Goal: Information Seeking & Learning: Learn about a topic

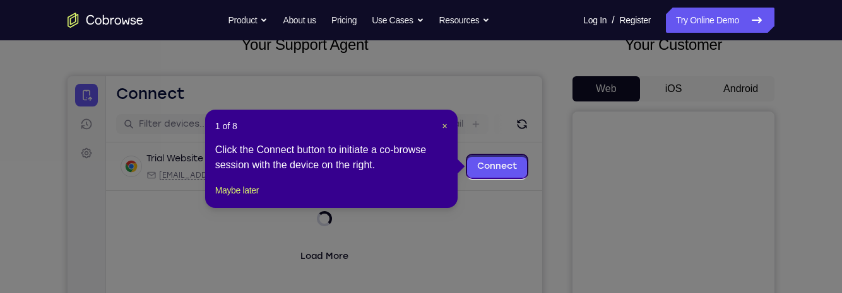
scroll to position [83, 0]
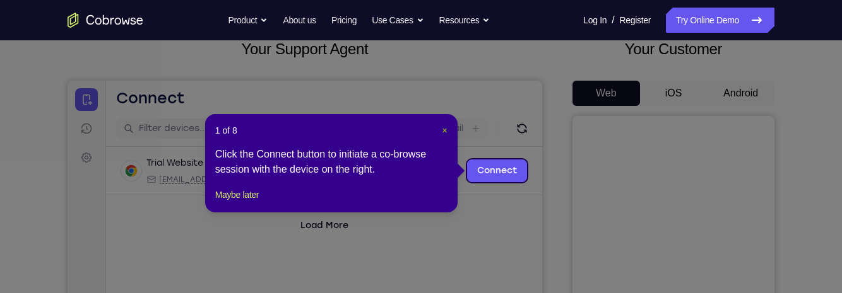
click at [447, 132] on span "×" at bounding box center [444, 131] width 5 height 10
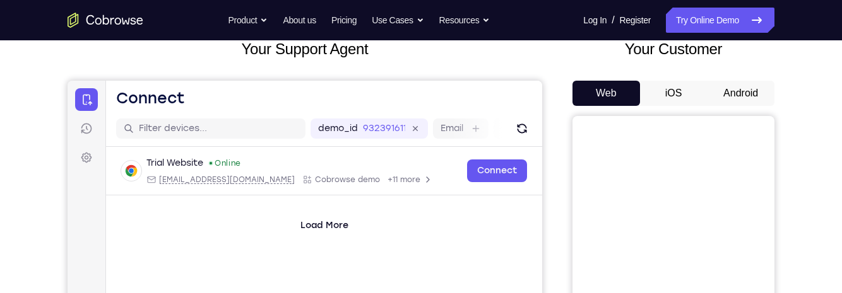
click at [748, 95] on button "Android" at bounding box center [741, 93] width 68 height 25
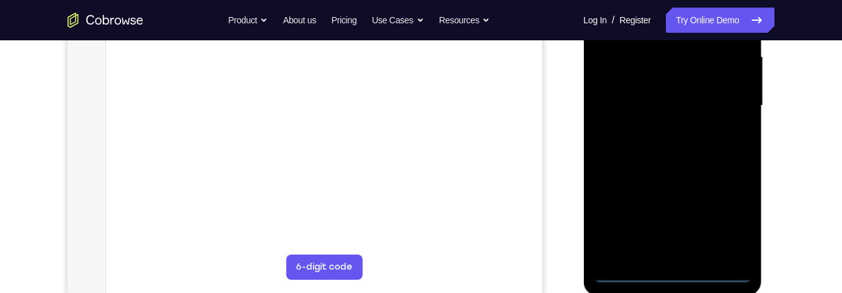
scroll to position [294, 0]
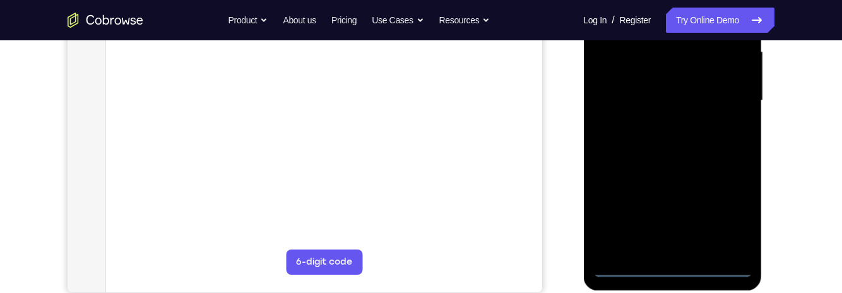
click at [671, 264] on div at bounding box center [671, 100] width 159 height 353
click at [732, 215] on div at bounding box center [671, 100] width 159 height 353
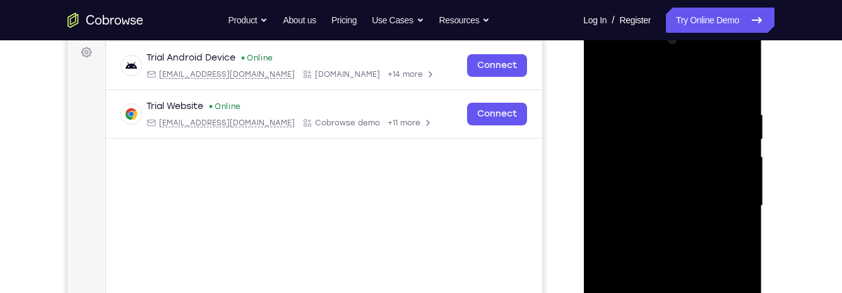
scroll to position [159, 0]
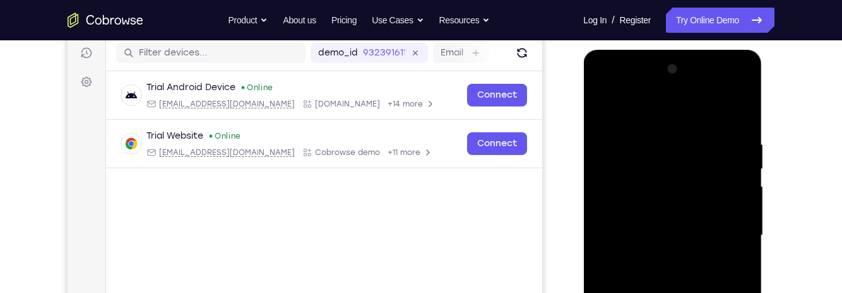
click at [662, 109] on div at bounding box center [671, 235] width 159 height 353
click at [728, 228] on div at bounding box center [671, 235] width 159 height 353
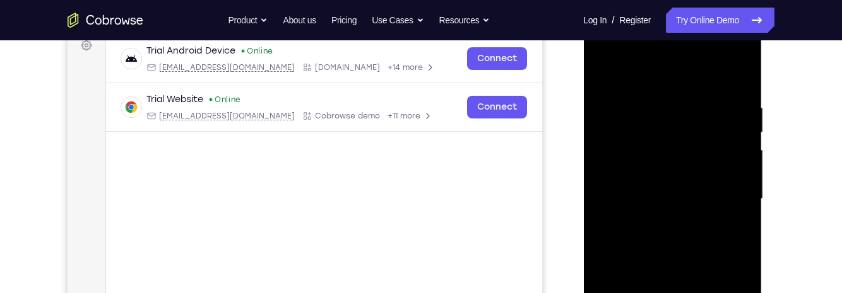
scroll to position [218, 0]
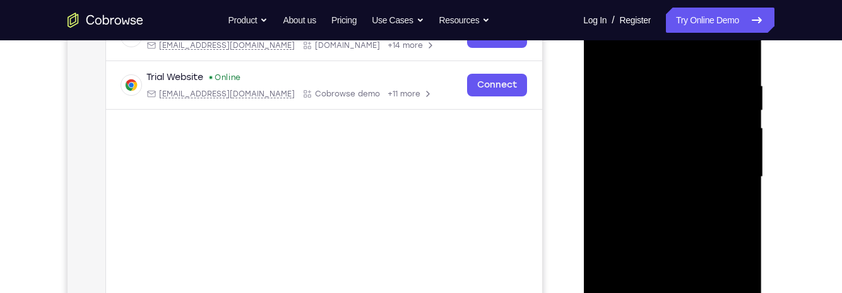
click at [657, 206] on div at bounding box center [671, 177] width 159 height 353
click at [688, 165] on div at bounding box center [671, 177] width 159 height 353
click at [654, 150] on div at bounding box center [671, 177] width 159 height 353
click at [678, 183] on div at bounding box center [671, 177] width 159 height 353
click at [681, 220] on div at bounding box center [671, 177] width 159 height 353
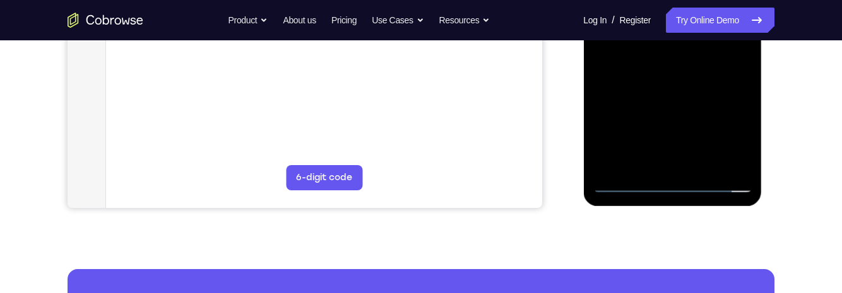
scroll to position [380, 0]
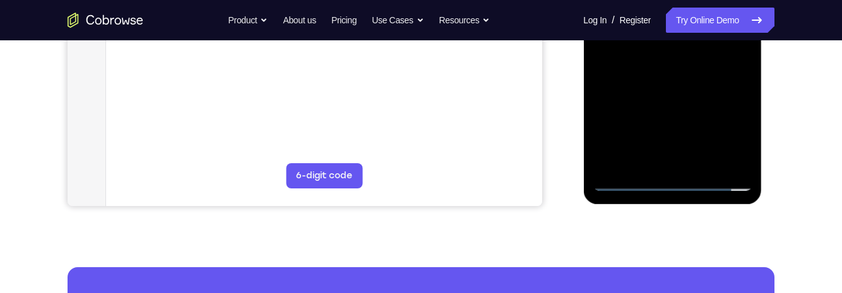
click at [701, 66] on div at bounding box center [671, 14] width 159 height 353
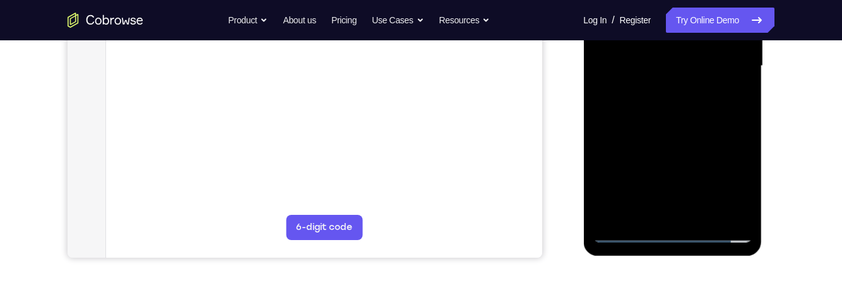
scroll to position [328, 0]
click at [702, 213] on div at bounding box center [671, 66] width 159 height 353
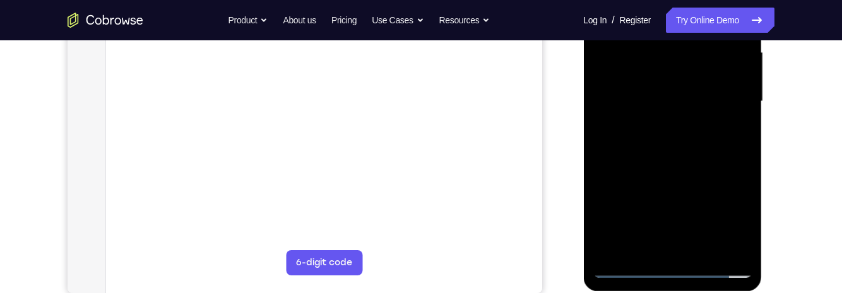
scroll to position [288, 0]
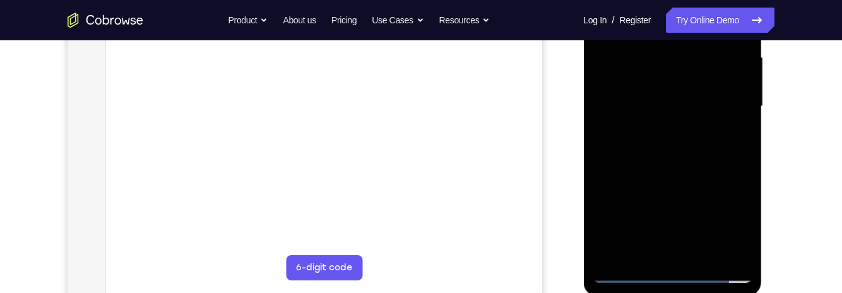
click at [674, 172] on div at bounding box center [671, 106] width 159 height 353
click at [682, 69] on div at bounding box center [671, 106] width 159 height 353
click at [638, 121] on div at bounding box center [671, 106] width 159 height 353
click at [664, 118] on div at bounding box center [671, 106] width 159 height 353
click at [731, 137] on div at bounding box center [671, 106] width 159 height 353
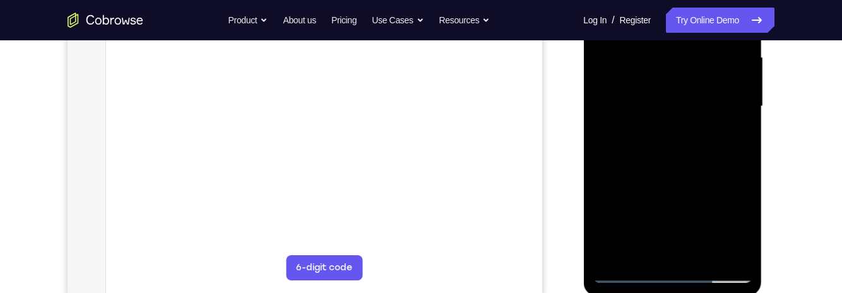
click at [624, 272] on div at bounding box center [671, 106] width 159 height 353
click at [625, 274] on div at bounding box center [671, 106] width 159 height 353
click at [676, 99] on div at bounding box center [671, 106] width 159 height 353
click at [635, 256] on div at bounding box center [671, 106] width 159 height 353
click at [705, 181] on div at bounding box center [671, 106] width 159 height 353
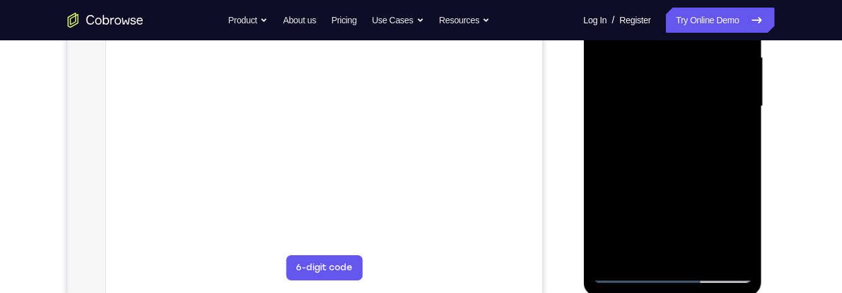
click at [734, 127] on div at bounding box center [671, 106] width 159 height 353
click at [625, 275] on div at bounding box center [671, 106] width 159 height 353
click at [625, 274] on div at bounding box center [671, 106] width 159 height 353
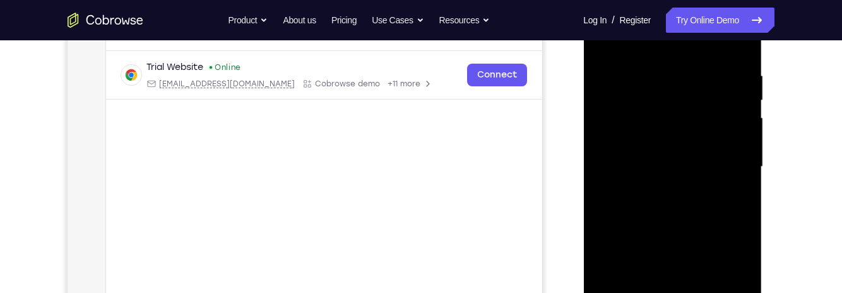
scroll to position [223, 0]
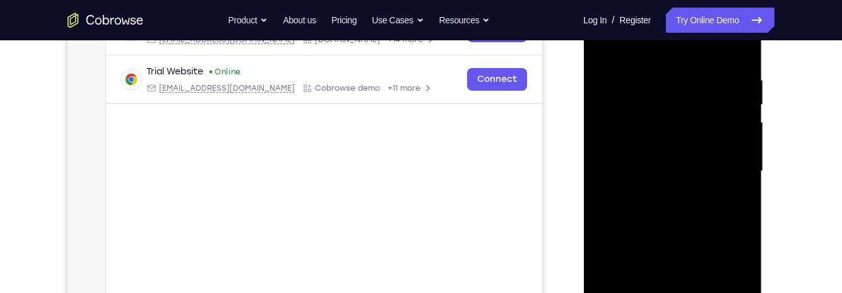
click at [694, 109] on div at bounding box center [671, 171] width 159 height 353
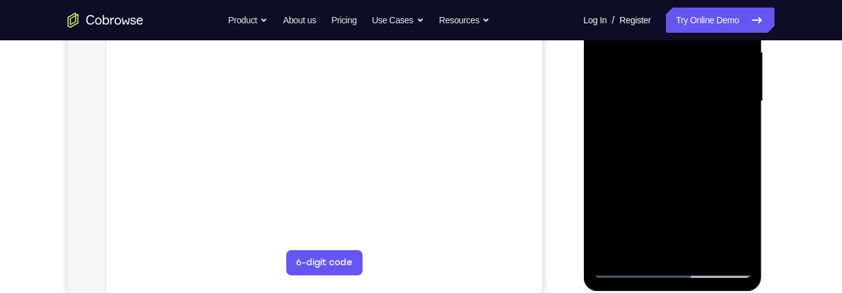
scroll to position [298, 0]
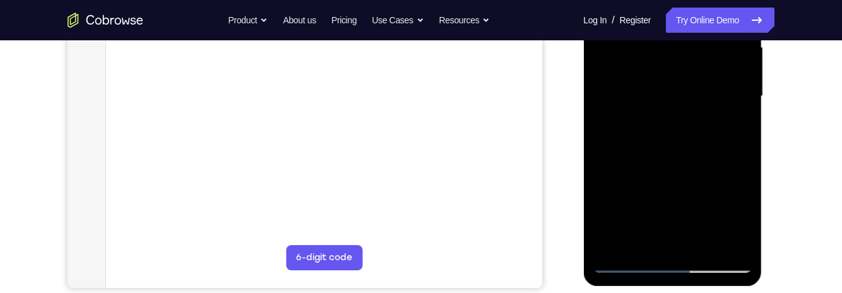
click at [628, 261] on div at bounding box center [671, 96] width 159 height 353
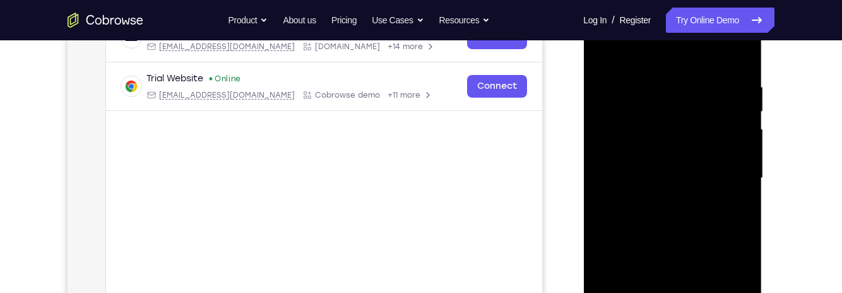
scroll to position [213, 0]
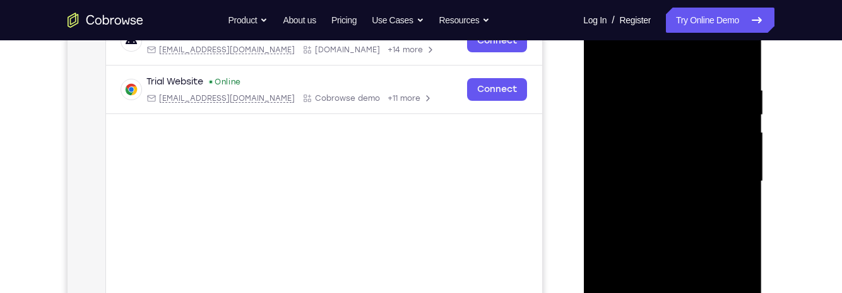
click at [651, 76] on div at bounding box center [671, 181] width 159 height 353
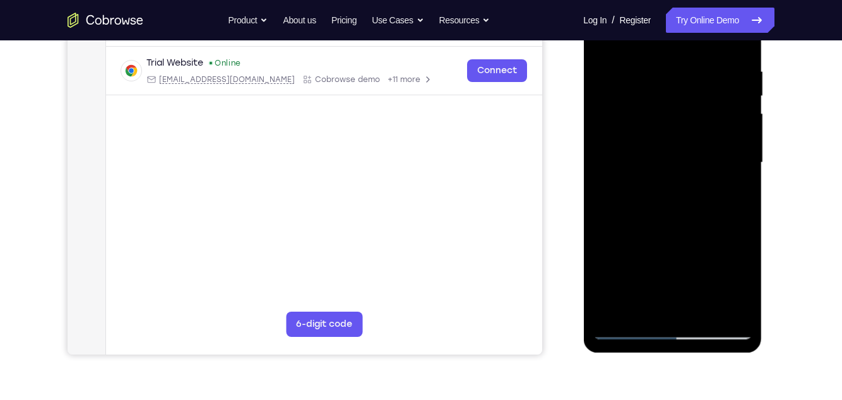
scroll to position [231, 0]
click at [722, 141] on div at bounding box center [671, 163] width 159 height 353
click at [727, 139] on div at bounding box center [671, 163] width 159 height 353
click at [731, 131] on div at bounding box center [671, 163] width 159 height 353
click at [738, 129] on div at bounding box center [671, 163] width 159 height 353
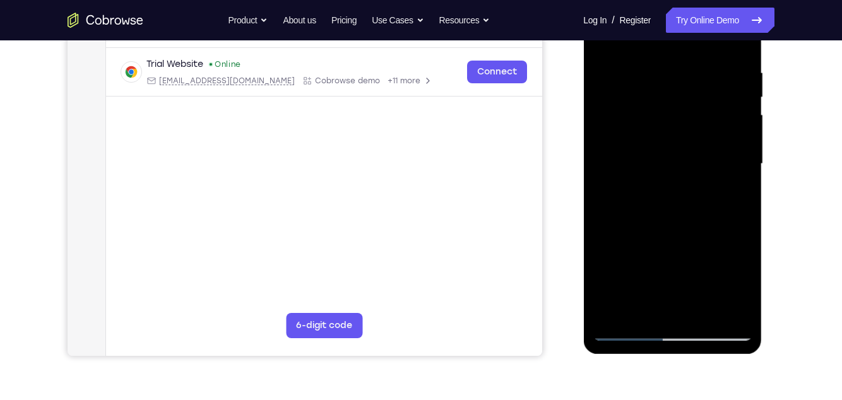
click at [734, 136] on div at bounding box center [671, 163] width 159 height 353
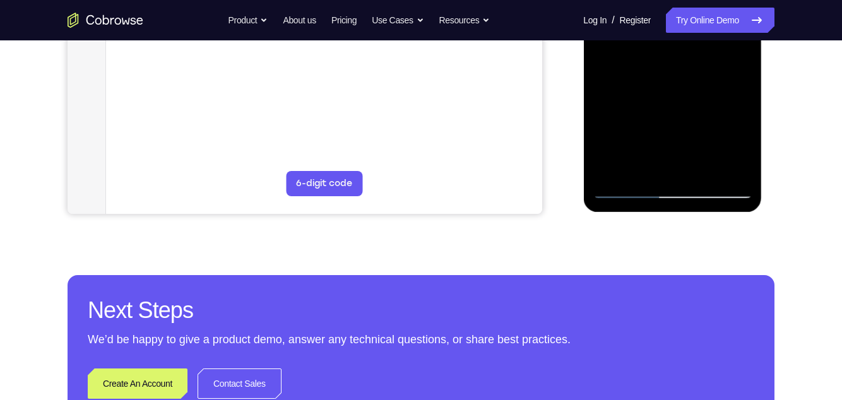
scroll to position [375, 0]
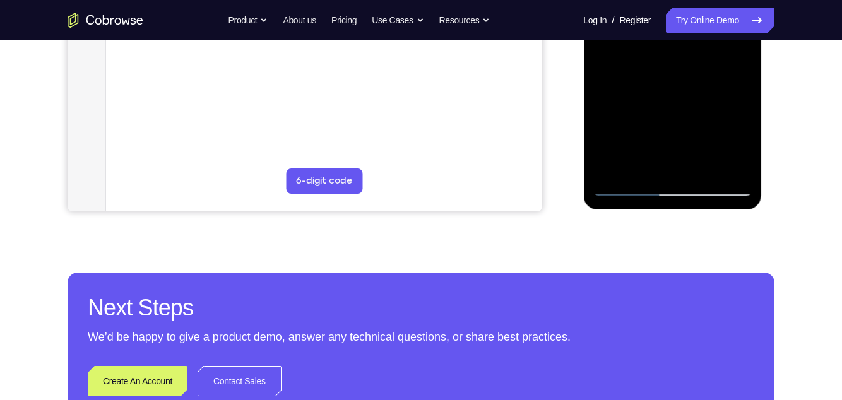
click at [643, 171] on div at bounding box center [671, 19] width 159 height 353
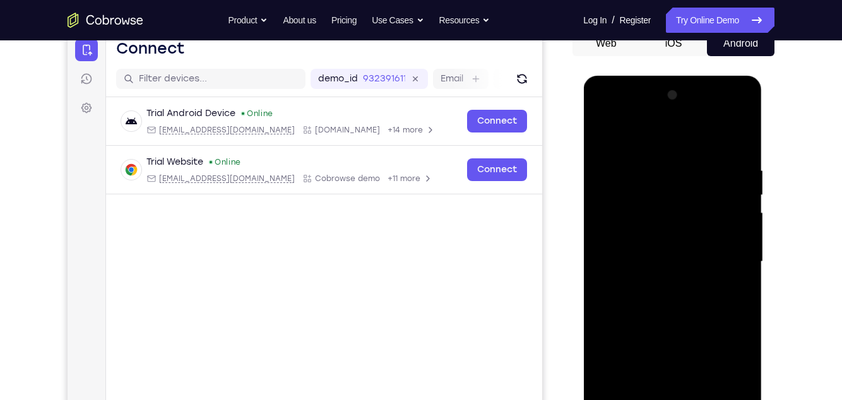
scroll to position [127, 0]
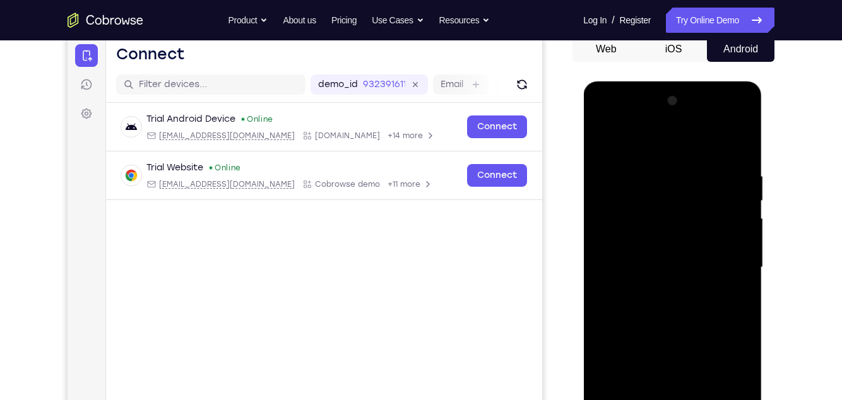
click at [651, 138] on div at bounding box center [671, 267] width 159 height 353
click at [667, 162] on div at bounding box center [671, 267] width 159 height 353
click at [613, 183] on div at bounding box center [671, 267] width 159 height 353
click at [616, 180] on div at bounding box center [671, 267] width 159 height 353
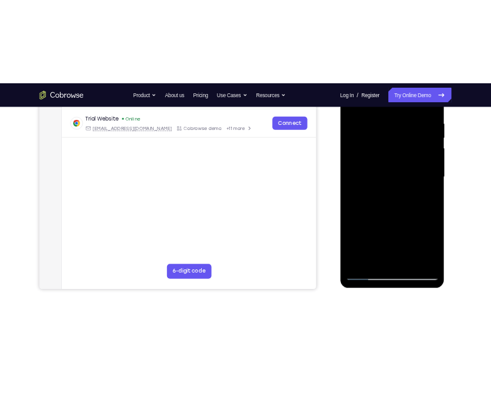
scroll to position [233, 0]
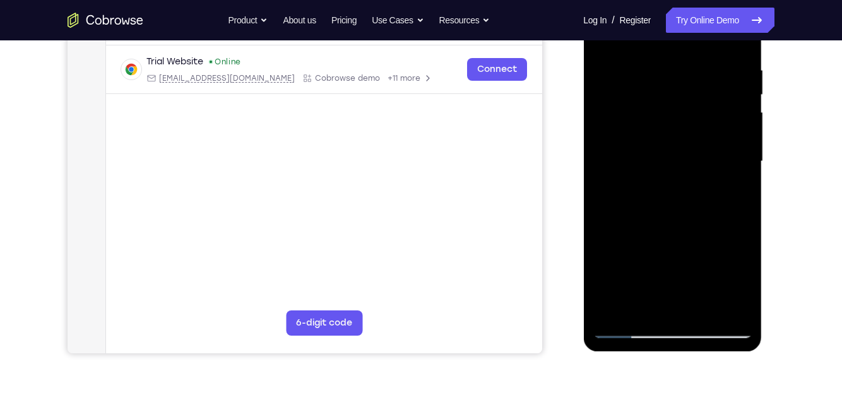
click at [606, 146] on div at bounding box center [671, 161] width 159 height 353
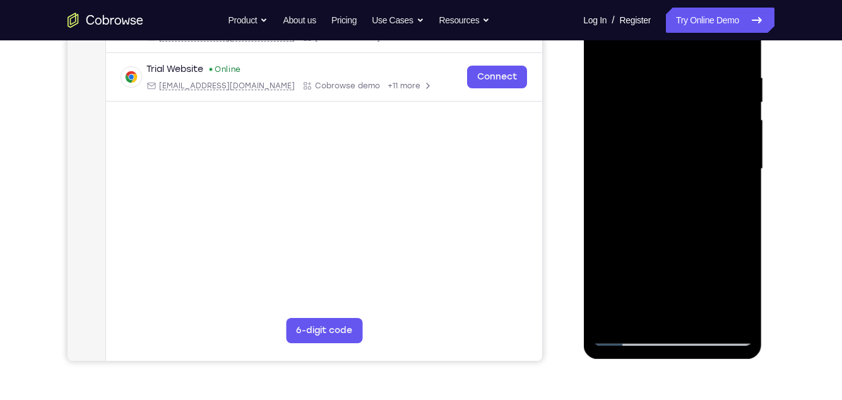
scroll to position [225, 0]
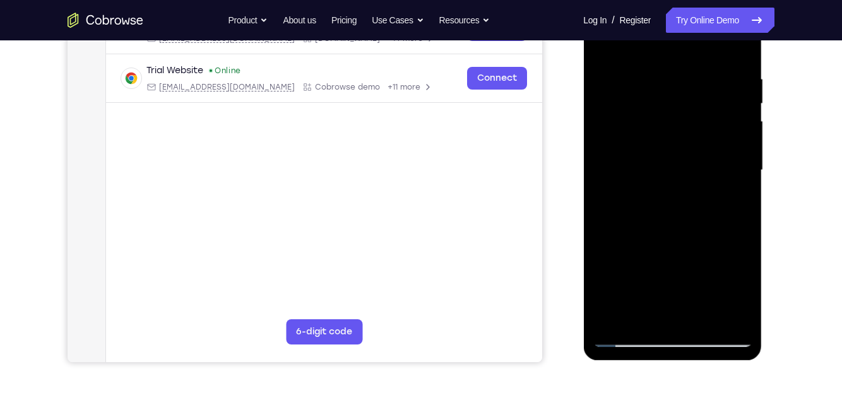
click at [710, 216] on div at bounding box center [671, 170] width 159 height 353
click at [722, 235] on div at bounding box center [671, 170] width 159 height 353
click at [720, 235] on div at bounding box center [671, 170] width 159 height 353
click at [715, 239] on div at bounding box center [671, 170] width 159 height 353
click at [714, 240] on div at bounding box center [671, 170] width 159 height 353
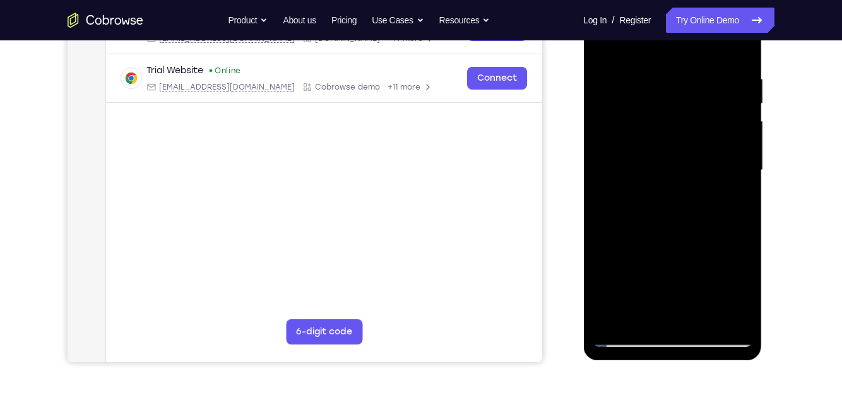
click at [720, 249] on div at bounding box center [671, 170] width 159 height 353
click at [606, 156] on div at bounding box center [671, 170] width 159 height 353
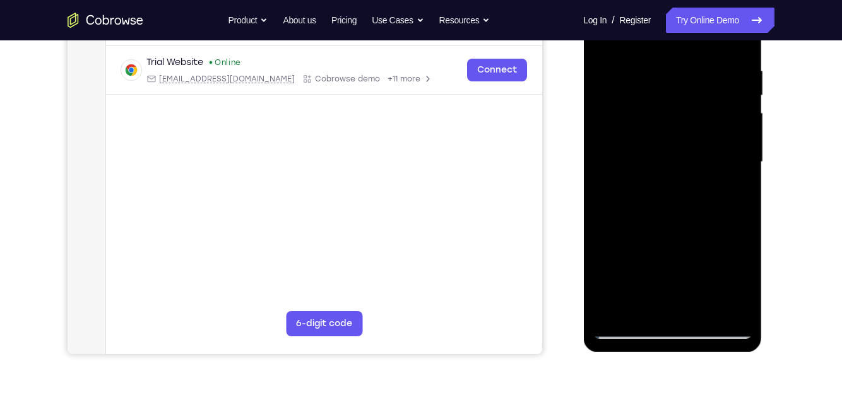
scroll to position [237, 0]
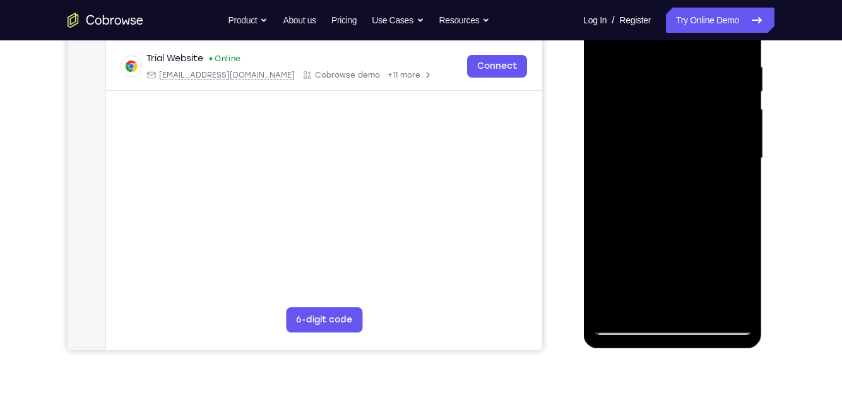
click at [727, 168] on div at bounding box center [671, 158] width 159 height 353
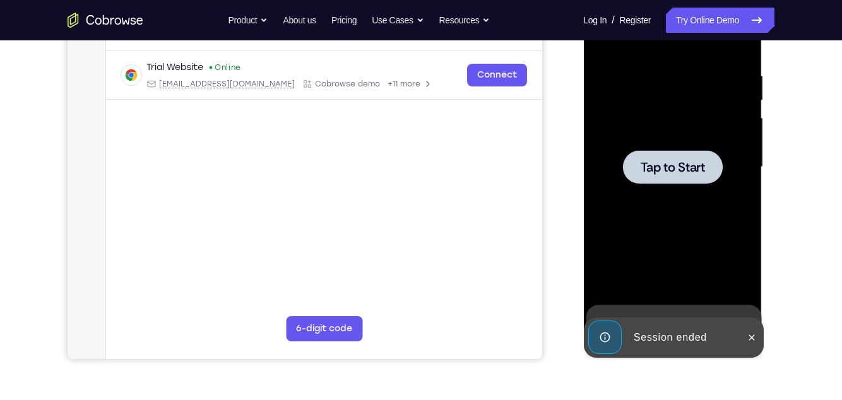
scroll to position [247, 0]
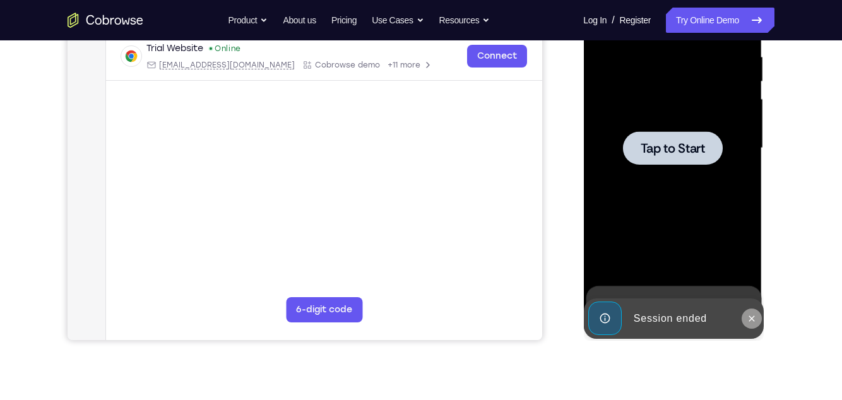
click at [751, 319] on icon at bounding box center [751, 318] width 6 height 6
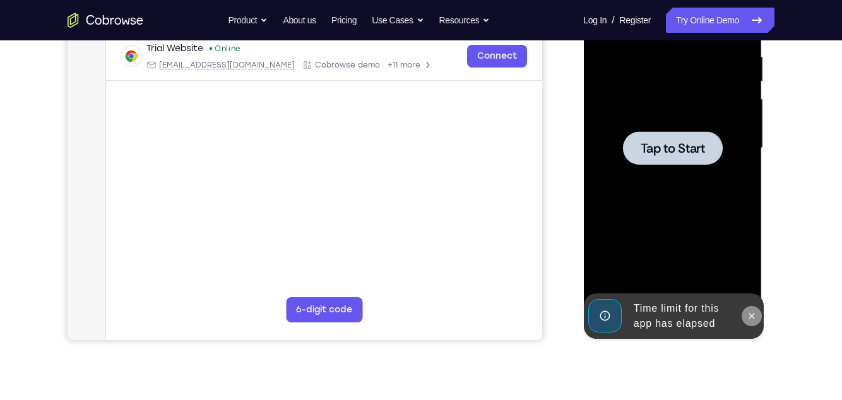
click at [749, 321] on button at bounding box center [751, 316] width 20 height 20
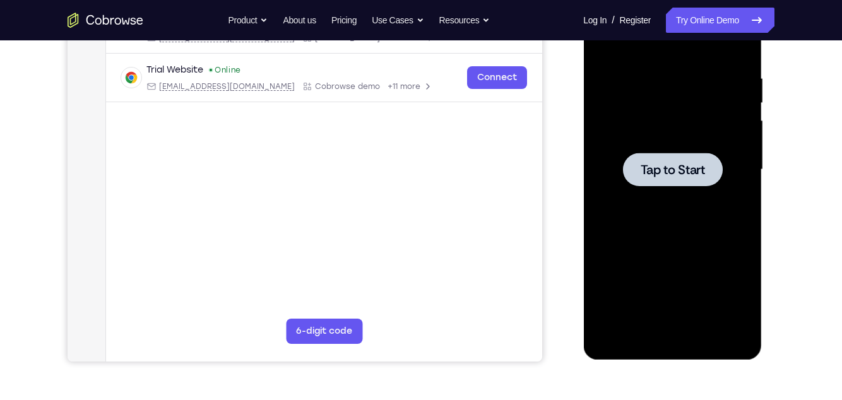
scroll to position [227, 0]
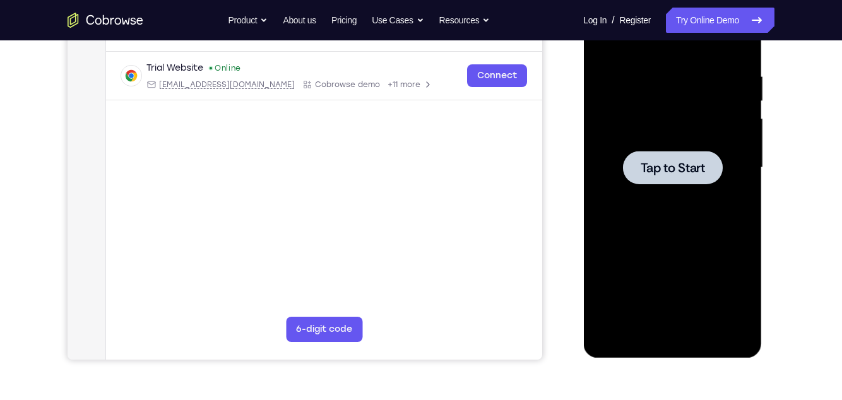
click at [708, 243] on div at bounding box center [671, 167] width 159 height 353
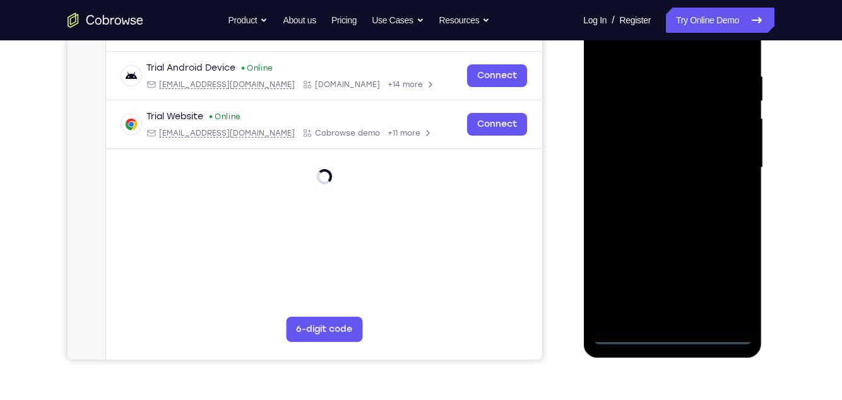
click at [671, 332] on div at bounding box center [671, 167] width 159 height 353
click at [722, 285] on div at bounding box center [671, 167] width 159 height 353
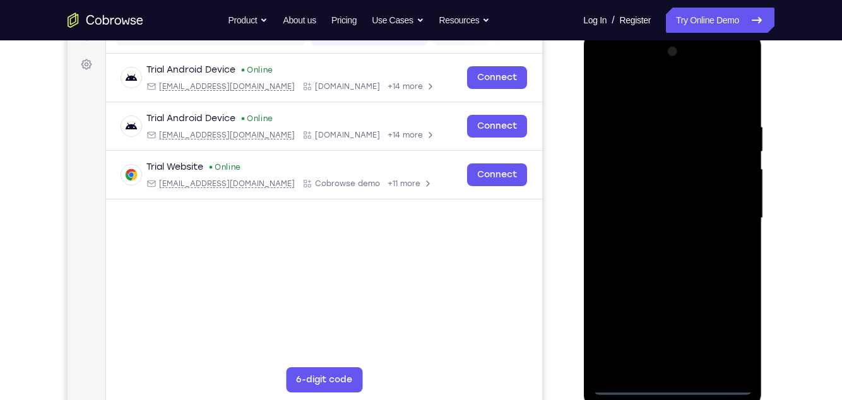
scroll to position [170, 0]
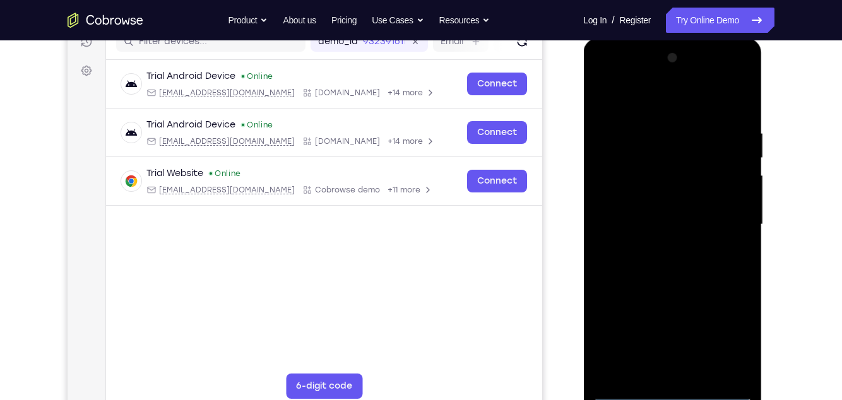
click at [667, 109] on div at bounding box center [671, 224] width 159 height 353
click at [727, 218] on div at bounding box center [671, 224] width 159 height 353
click at [659, 245] on div at bounding box center [671, 224] width 159 height 353
click at [688, 213] on div at bounding box center [671, 224] width 159 height 353
click at [667, 197] on div at bounding box center [671, 224] width 159 height 353
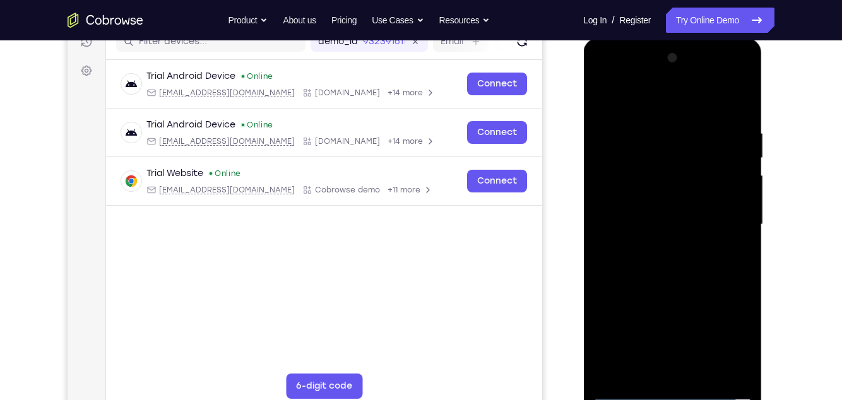
click at [684, 224] on div at bounding box center [671, 224] width 159 height 353
click at [688, 268] on div at bounding box center [671, 224] width 159 height 353
click at [694, 274] on div at bounding box center [671, 224] width 159 height 353
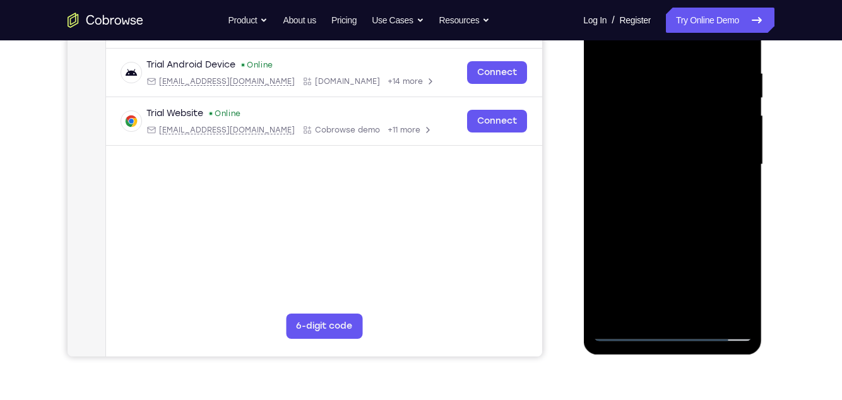
scroll to position [231, 0]
click at [751, 291] on div at bounding box center [672, 166] width 179 height 376
click at [738, 252] on div at bounding box center [671, 163] width 159 height 353
click at [742, 197] on div at bounding box center [671, 163] width 159 height 353
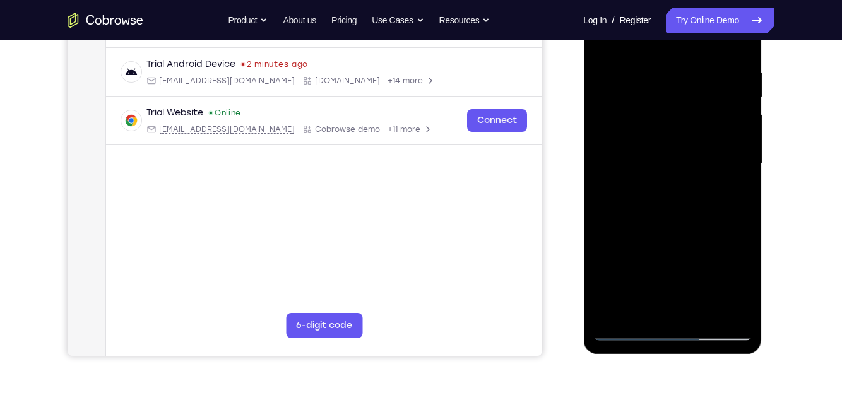
click at [743, 197] on div at bounding box center [671, 163] width 159 height 353
click at [744, 197] on div at bounding box center [671, 163] width 159 height 353
click at [747, 198] on div at bounding box center [671, 163] width 159 height 353
click at [746, 200] on div at bounding box center [671, 163] width 159 height 353
click at [748, 194] on div at bounding box center [671, 163] width 159 height 353
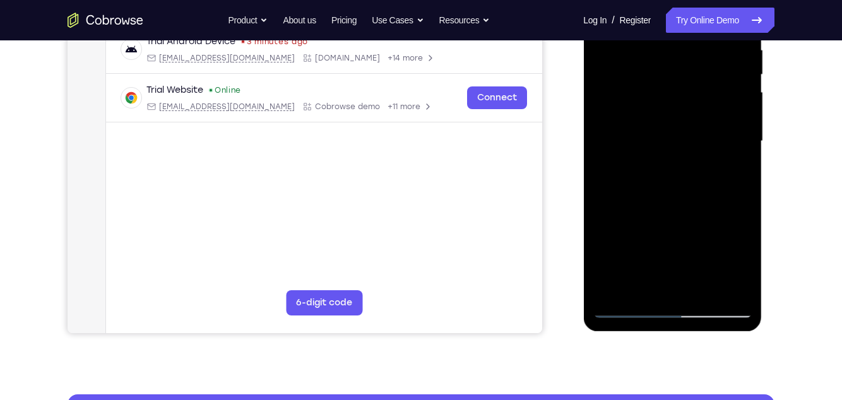
scroll to position [254, 0]
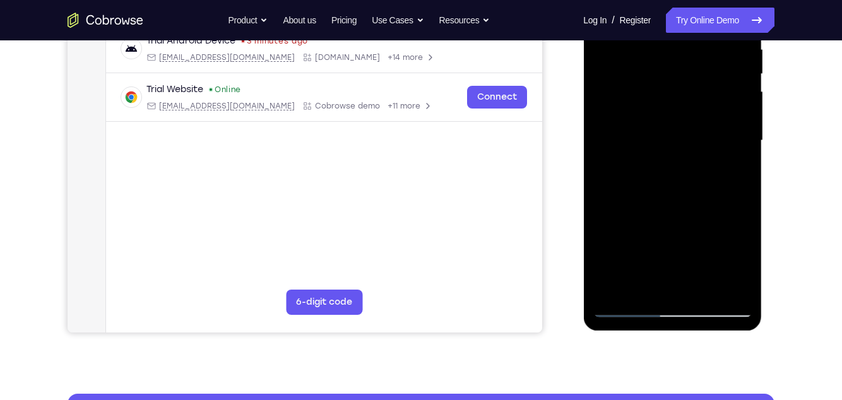
click at [744, 256] on div at bounding box center [671, 140] width 159 height 353
click at [603, 258] on div at bounding box center [671, 140] width 159 height 353
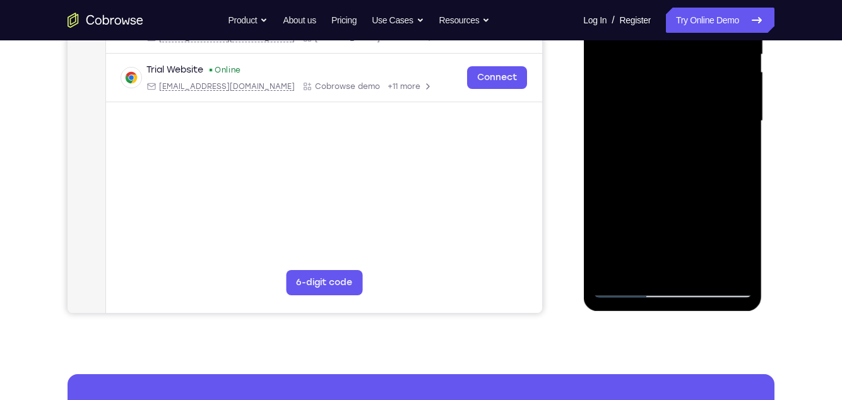
scroll to position [281, 0]
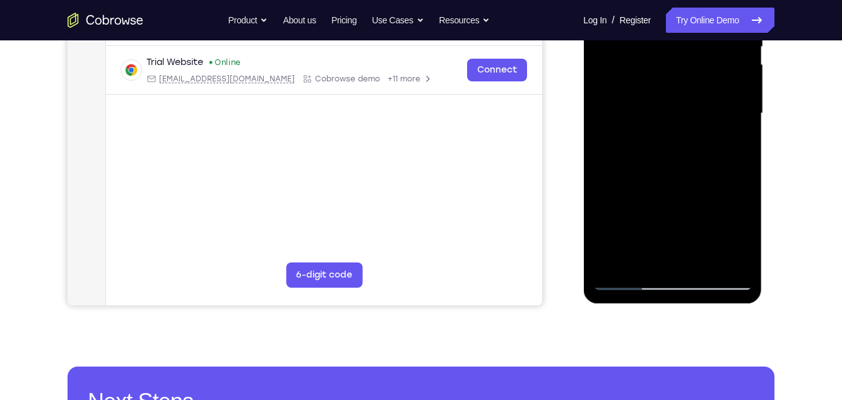
click at [662, 175] on div at bounding box center [671, 113] width 159 height 353
click at [742, 232] on div at bounding box center [671, 113] width 159 height 353
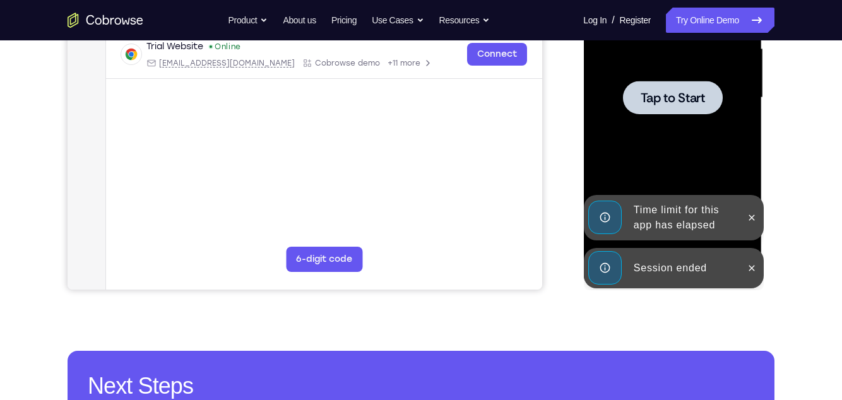
scroll to position [295, 0]
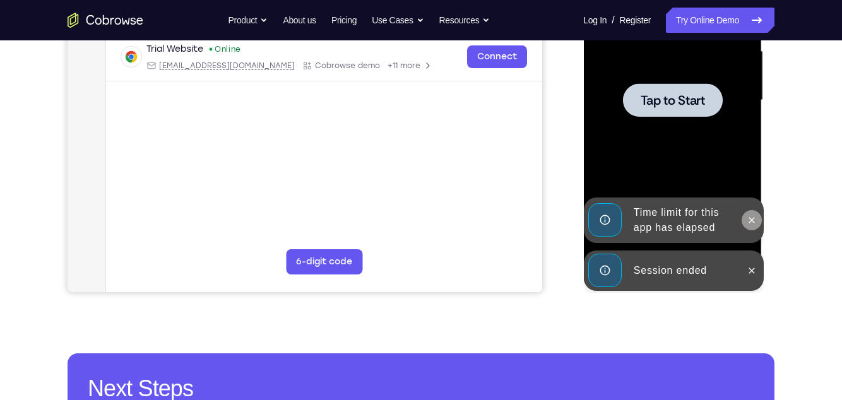
click at [755, 226] on button at bounding box center [751, 220] width 20 height 20
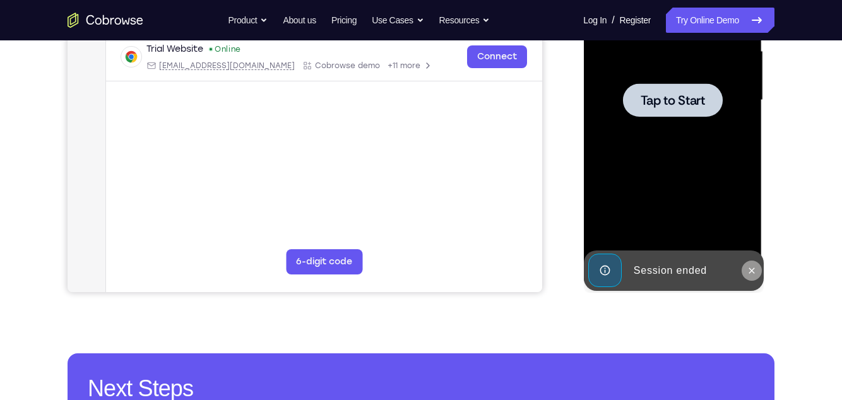
click at [753, 269] on icon at bounding box center [751, 271] width 10 height 10
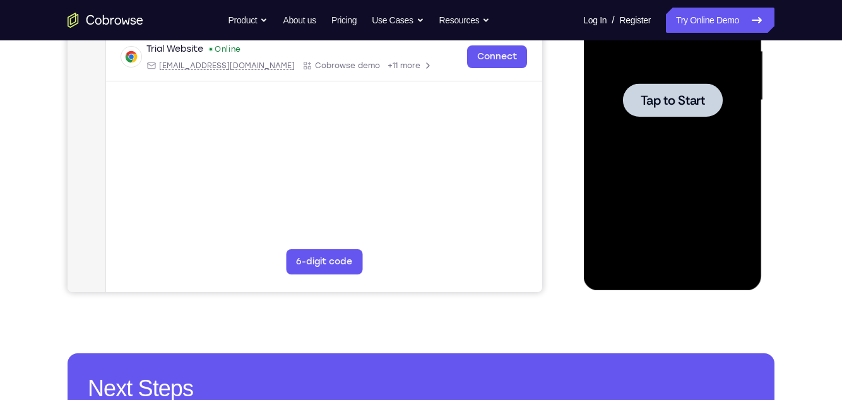
click at [722, 162] on div at bounding box center [671, 100] width 159 height 353
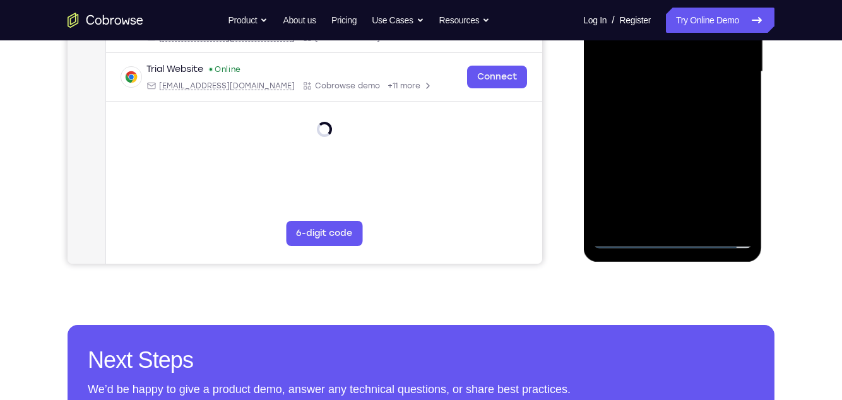
scroll to position [338, 0]
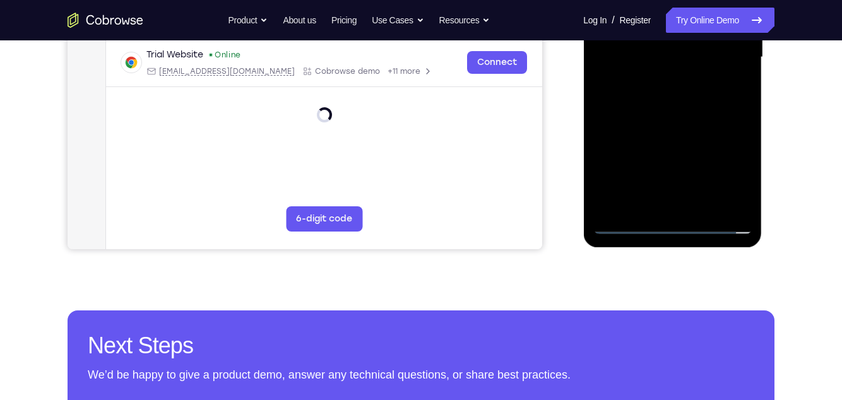
click at [674, 225] on div at bounding box center [671, 57] width 159 height 353
click at [735, 162] on div at bounding box center [671, 57] width 159 height 353
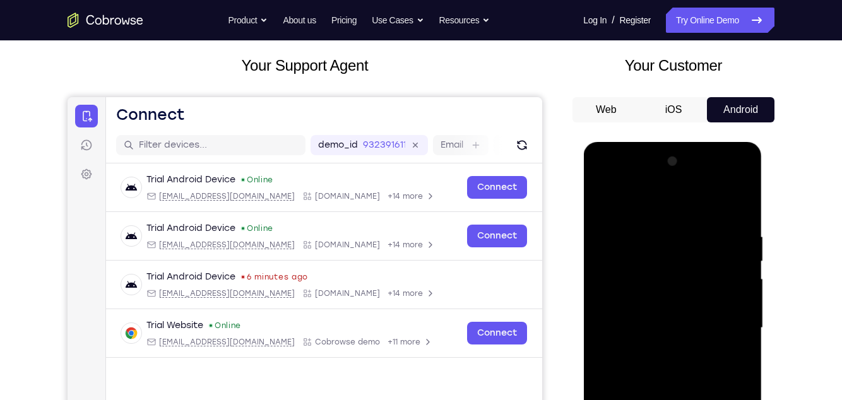
scroll to position [65, 0]
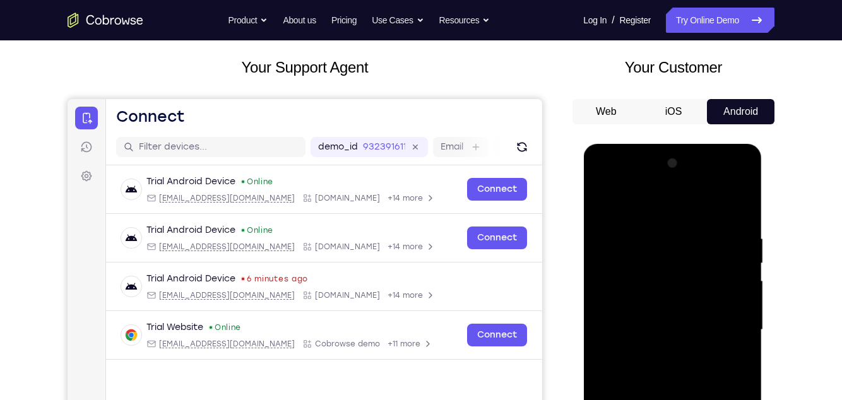
click at [670, 212] on div at bounding box center [671, 329] width 159 height 353
click at [725, 324] on div at bounding box center [671, 329] width 159 height 353
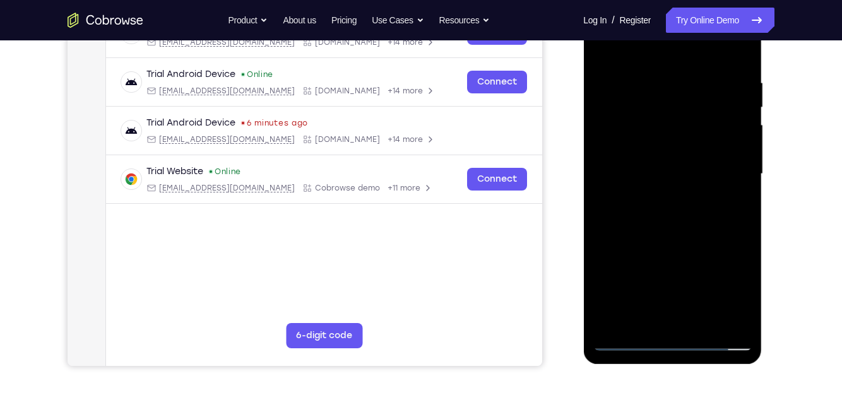
scroll to position [225, 0]
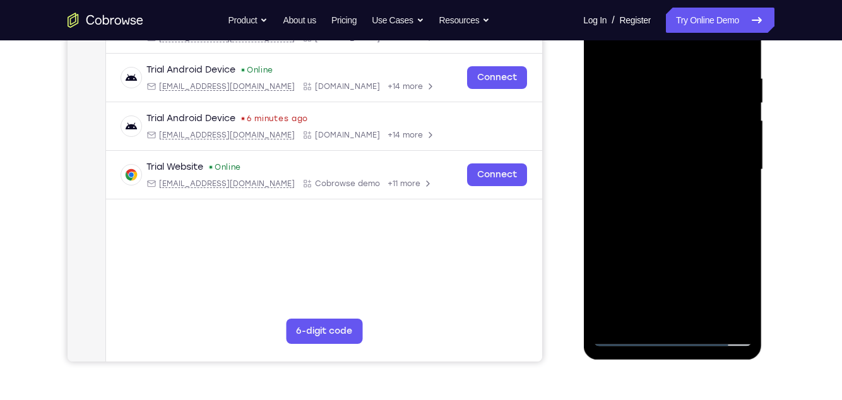
click at [655, 196] on div at bounding box center [671, 169] width 159 height 353
click at [713, 156] on div at bounding box center [671, 169] width 159 height 353
click at [679, 146] on div at bounding box center [671, 169] width 159 height 353
click at [686, 175] on div at bounding box center [671, 169] width 159 height 353
click at [686, 215] on div at bounding box center [671, 169] width 159 height 353
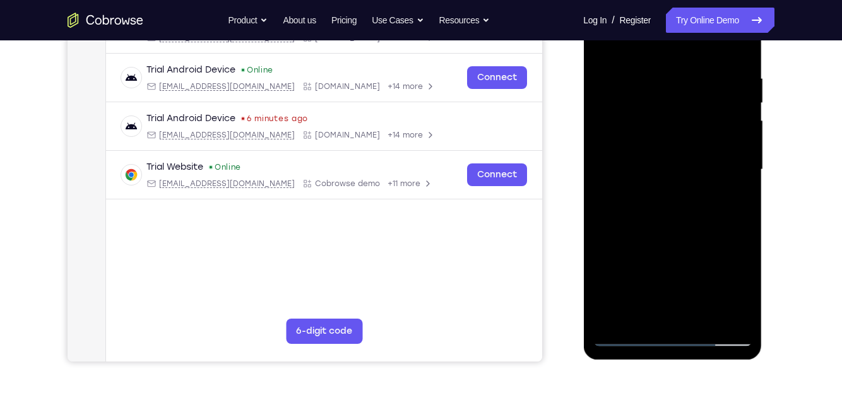
click at [710, 225] on div at bounding box center [671, 169] width 159 height 353
click at [744, 294] on div at bounding box center [671, 169] width 159 height 353
click at [604, 240] on div at bounding box center [671, 169] width 159 height 353
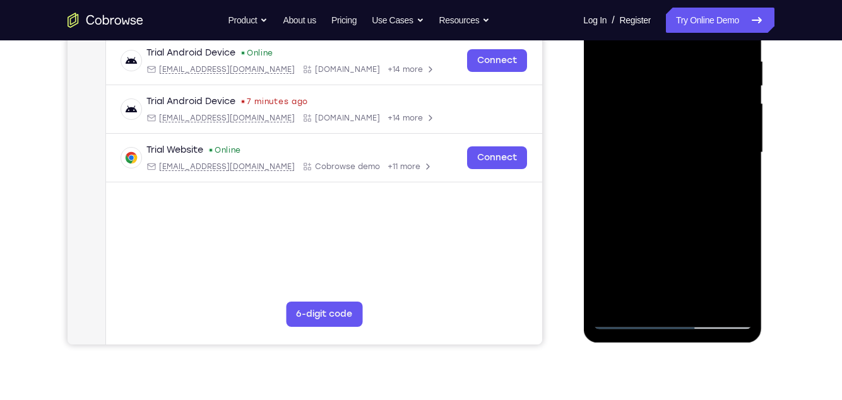
scroll to position [247, 0]
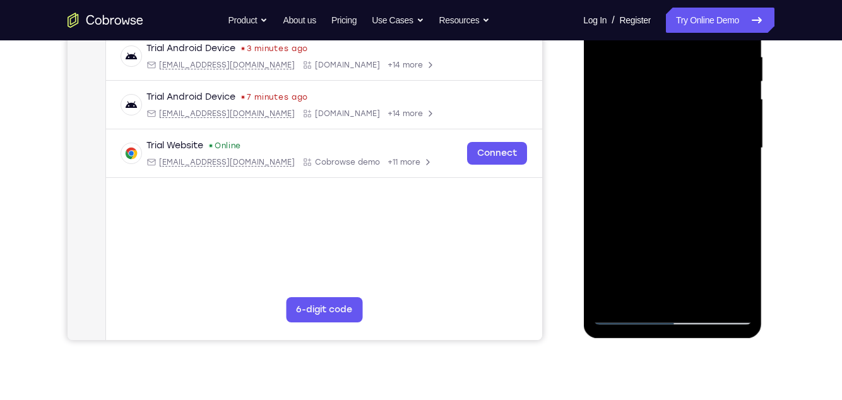
click at [601, 257] on div at bounding box center [671, 148] width 159 height 353
click at [705, 294] on div at bounding box center [671, 148] width 159 height 353
click at [685, 215] on div at bounding box center [671, 148] width 159 height 353
click at [678, 110] on div at bounding box center [671, 148] width 159 height 353
click at [734, 178] on div at bounding box center [671, 148] width 159 height 353
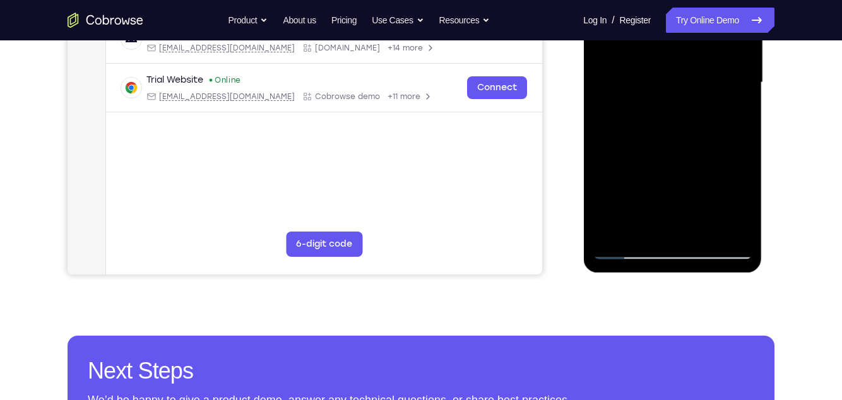
scroll to position [314, 0]
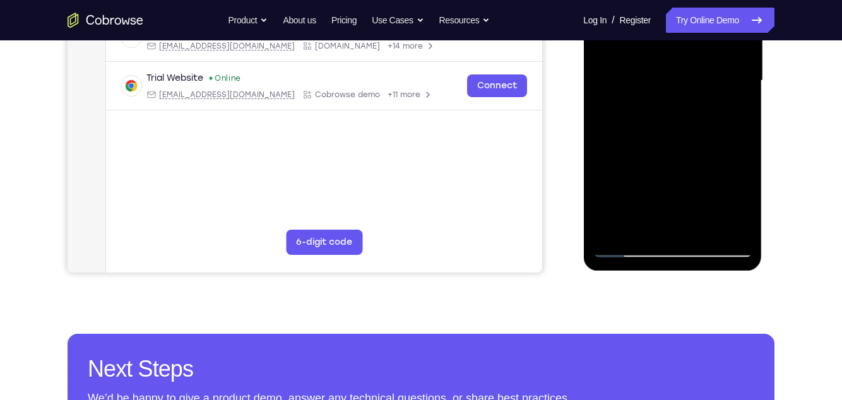
click at [624, 247] on div at bounding box center [671, 80] width 159 height 353
click at [628, 251] on div at bounding box center [671, 80] width 159 height 353
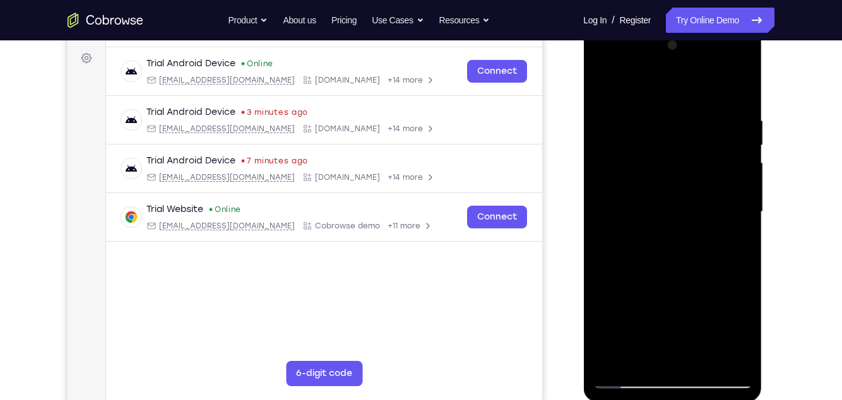
scroll to position [180, 0]
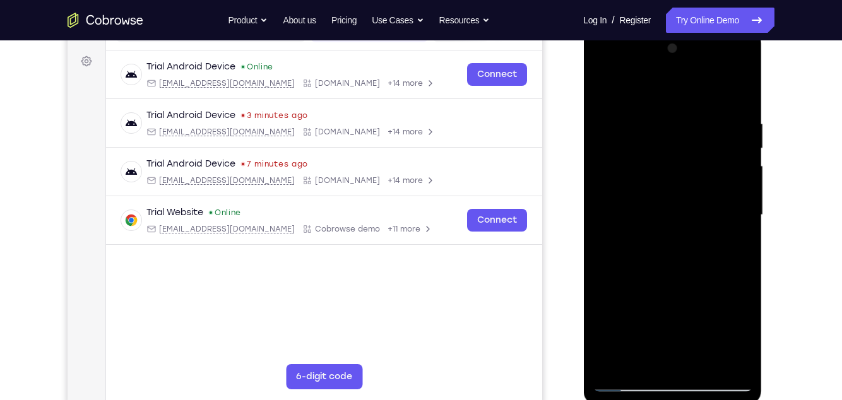
click at [609, 88] on div at bounding box center [671, 214] width 159 height 353
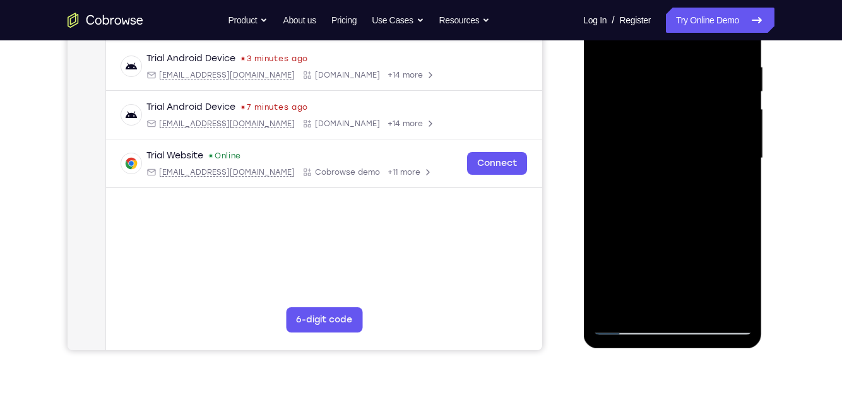
scroll to position [305, 0]
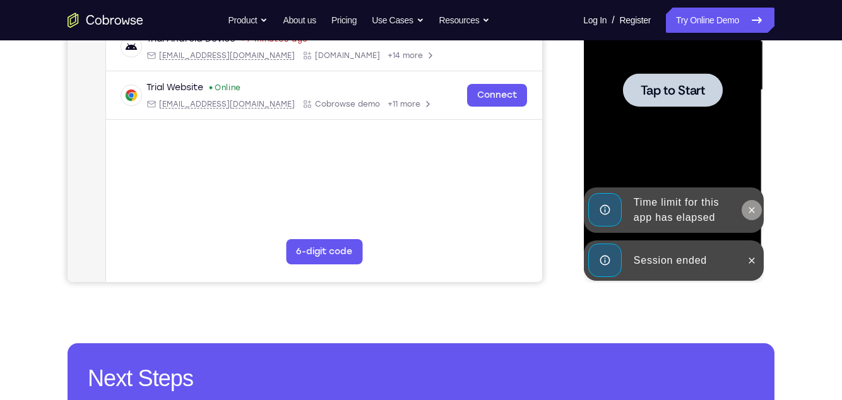
click at [755, 209] on icon at bounding box center [751, 210] width 10 height 10
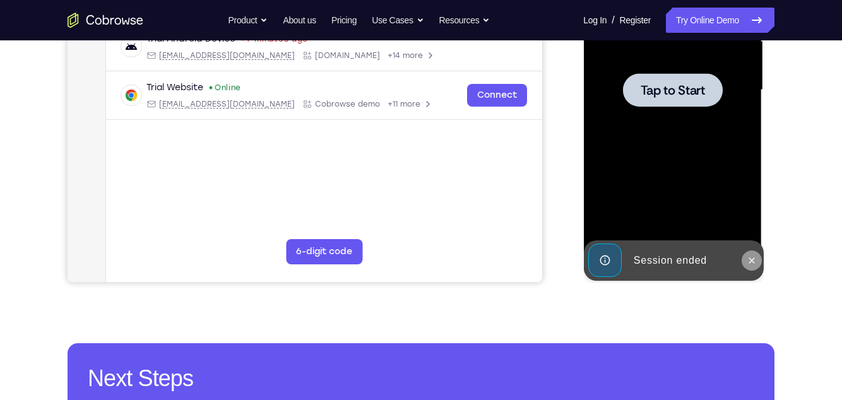
click at [752, 260] on icon at bounding box center [751, 261] width 10 height 10
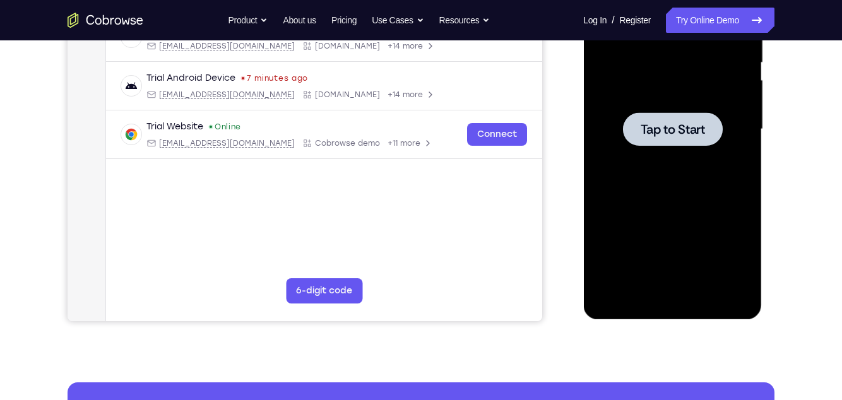
scroll to position [266, 0]
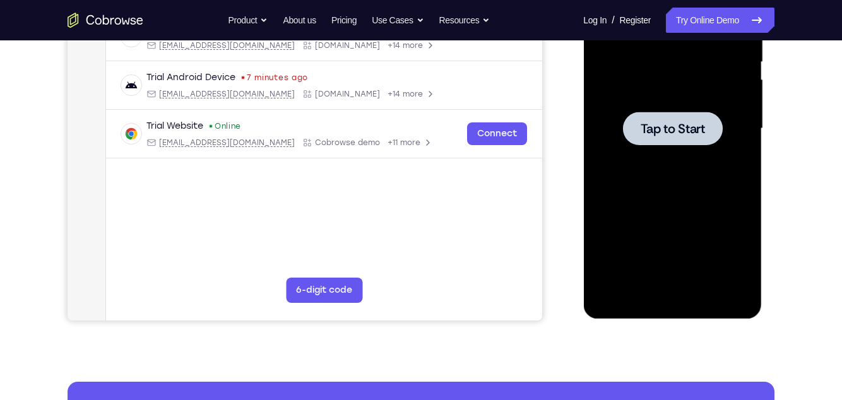
click at [711, 190] on div at bounding box center [671, 128] width 159 height 353
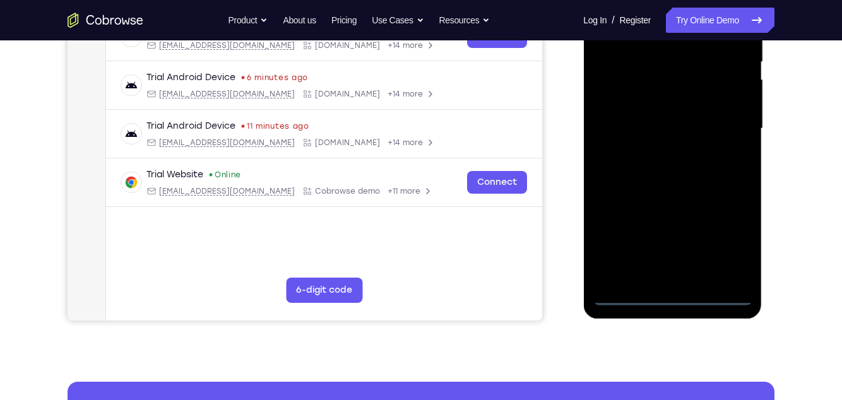
click at [667, 298] on div at bounding box center [671, 128] width 159 height 353
click at [732, 248] on div at bounding box center [671, 128] width 159 height 353
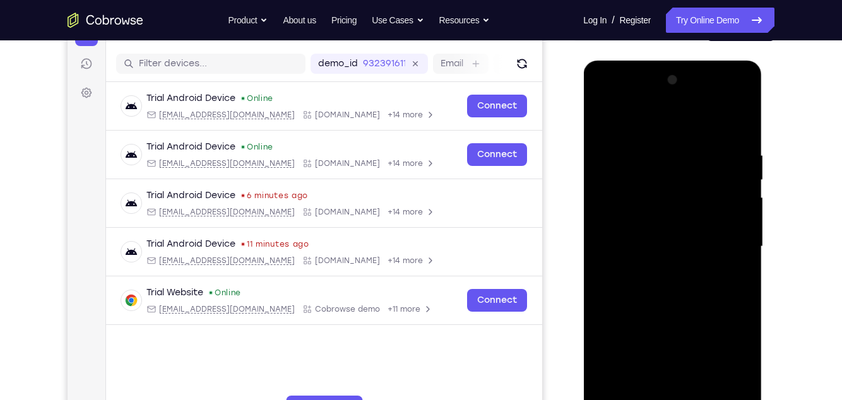
scroll to position [148, 0]
click at [659, 127] on div at bounding box center [671, 247] width 159 height 353
click at [722, 244] on div at bounding box center [671, 247] width 159 height 353
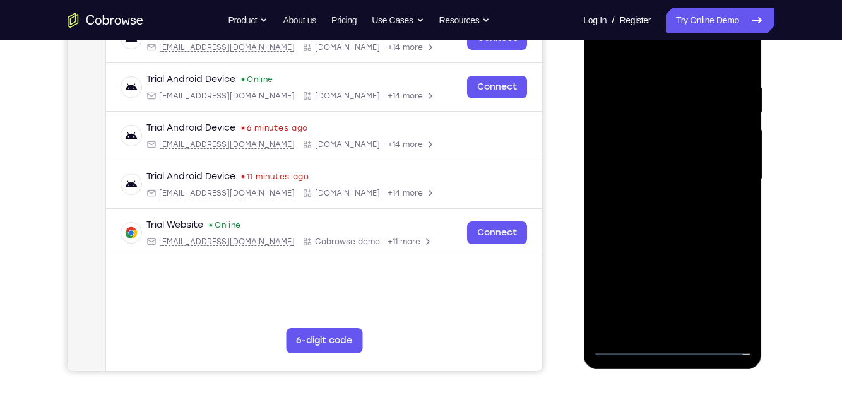
scroll to position [218, 0]
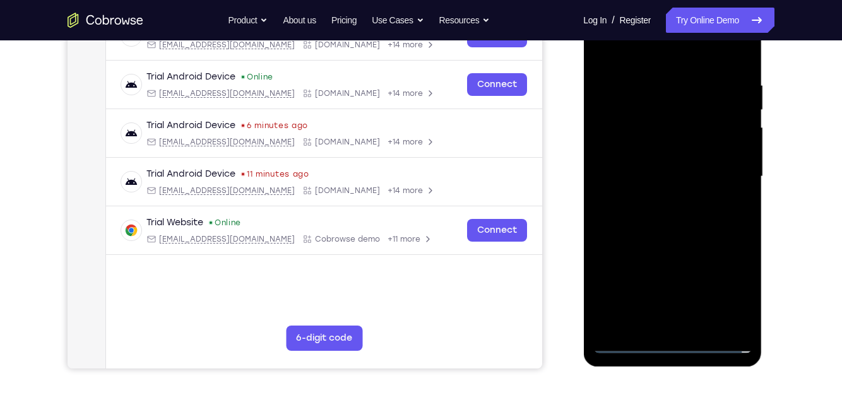
click at [659, 327] on div at bounding box center [671, 176] width 159 height 353
click at [690, 167] on div at bounding box center [671, 176] width 159 height 353
click at [656, 151] on div at bounding box center [671, 176] width 159 height 353
click at [695, 178] on div at bounding box center [671, 176] width 159 height 353
click at [688, 225] on div at bounding box center [671, 176] width 159 height 353
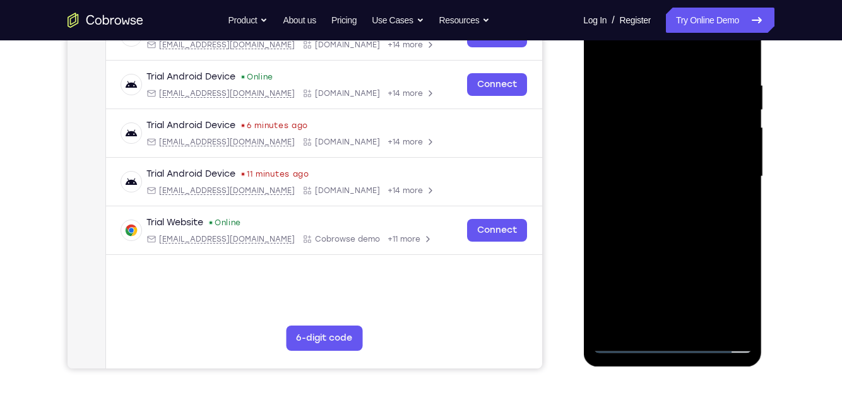
click at [707, 231] on div at bounding box center [671, 176] width 159 height 353
click at [746, 309] on div at bounding box center [671, 176] width 159 height 353
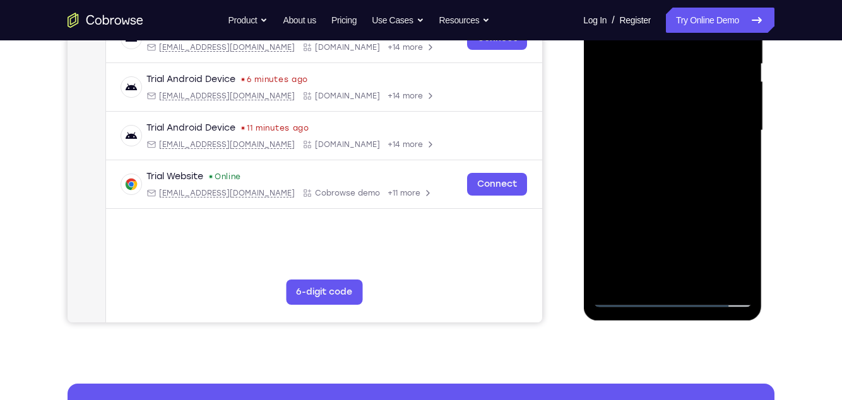
scroll to position [270, 0]
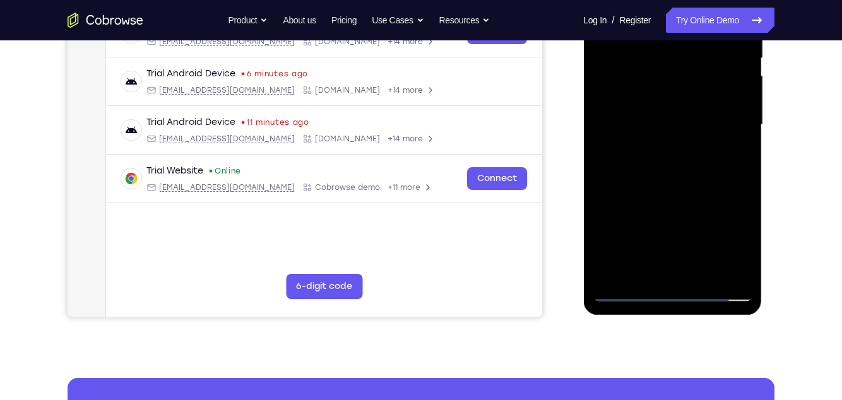
click at [643, 269] on div at bounding box center [671, 124] width 159 height 353
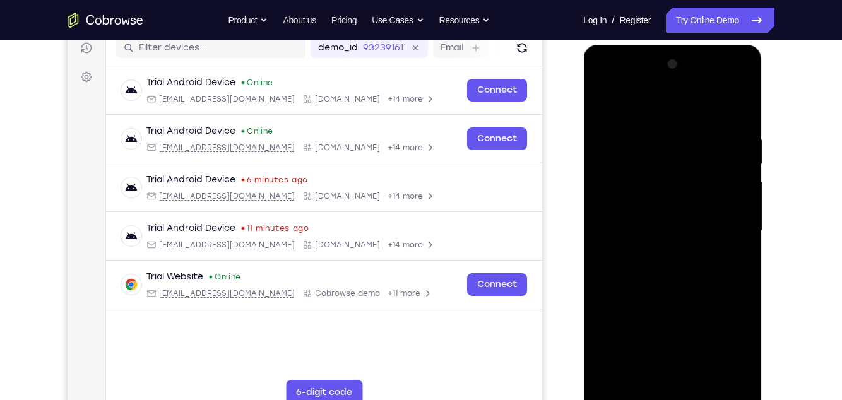
scroll to position [155, 0]
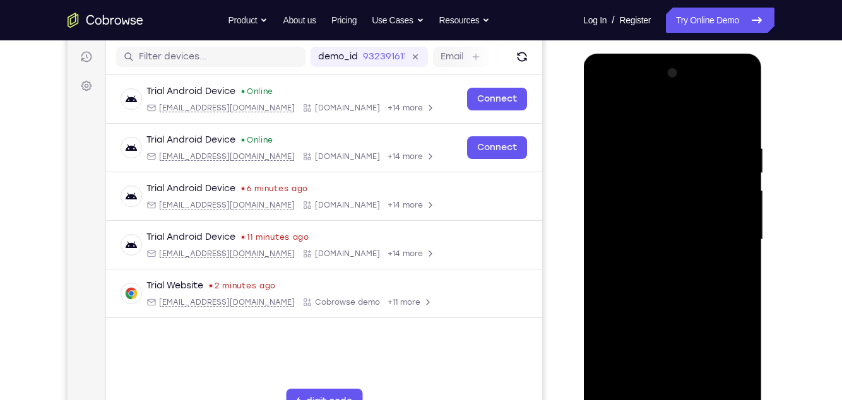
click at [714, 115] on div at bounding box center [671, 239] width 159 height 353
click at [680, 138] on div at bounding box center [671, 239] width 159 height 353
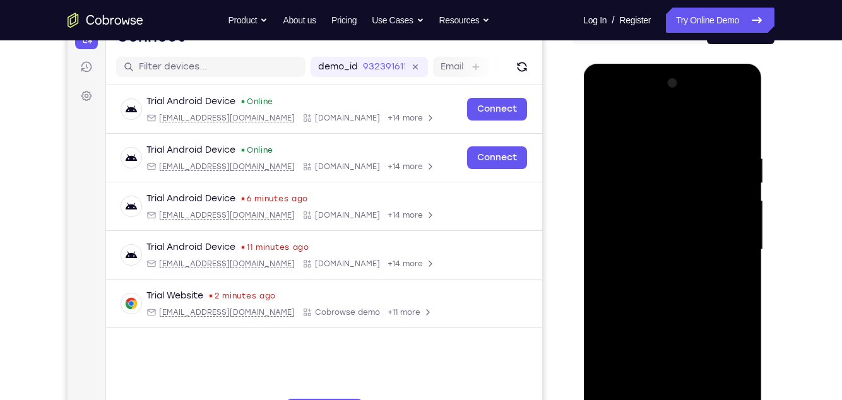
scroll to position [139, 0]
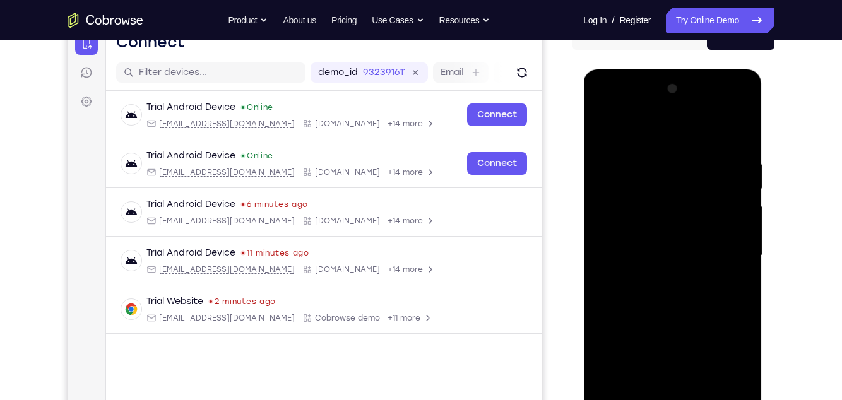
click at [603, 126] on div at bounding box center [671, 255] width 159 height 353
click at [652, 168] on div at bounding box center [671, 255] width 159 height 353
click at [708, 167] on div at bounding box center [671, 255] width 159 height 353
click at [710, 172] on div at bounding box center [671, 255] width 159 height 353
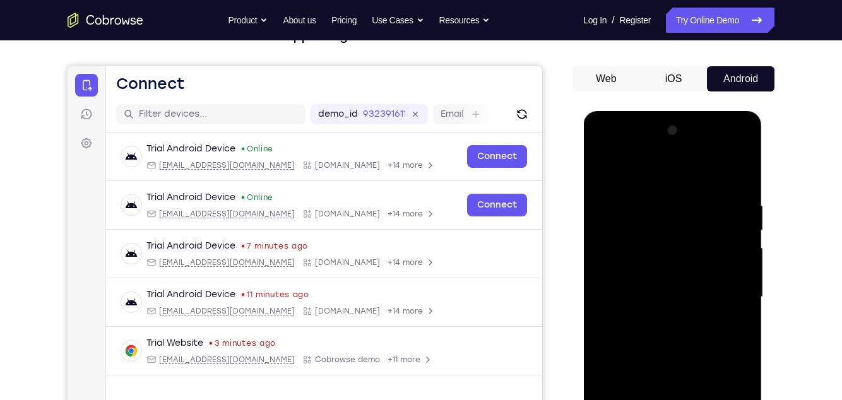
scroll to position [95, 0]
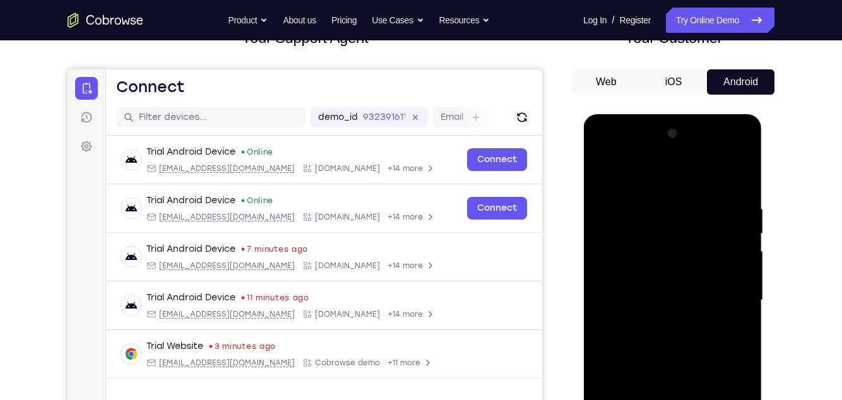
click at [611, 174] on div at bounding box center [671, 300] width 159 height 353
click at [683, 220] on div at bounding box center [671, 300] width 159 height 353
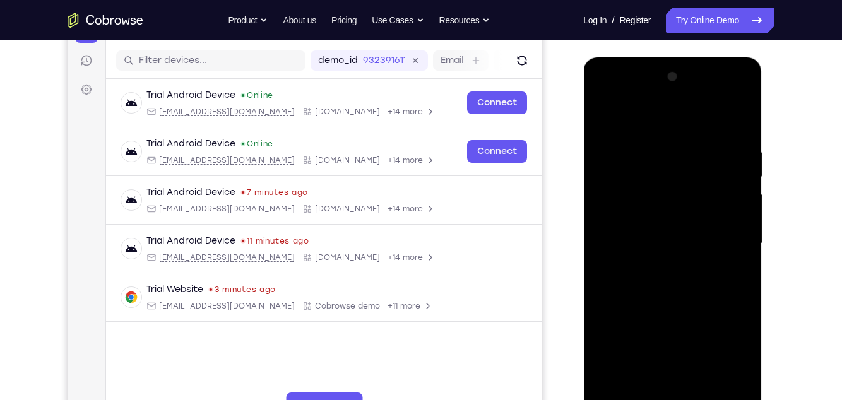
scroll to position [160, 0]
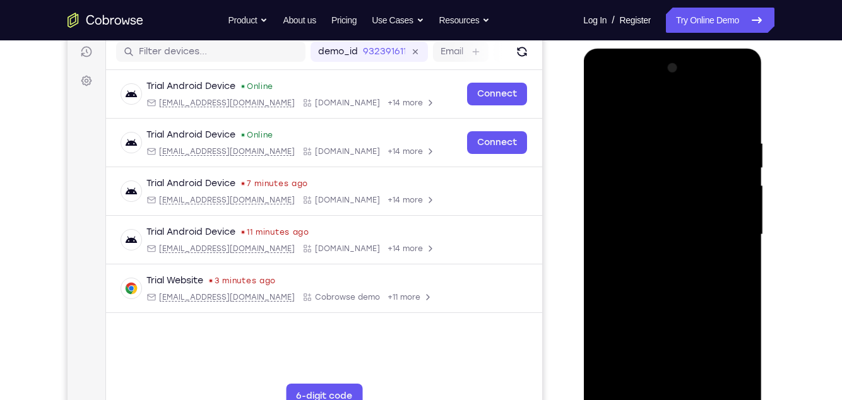
click at [613, 228] on div at bounding box center [671, 234] width 159 height 353
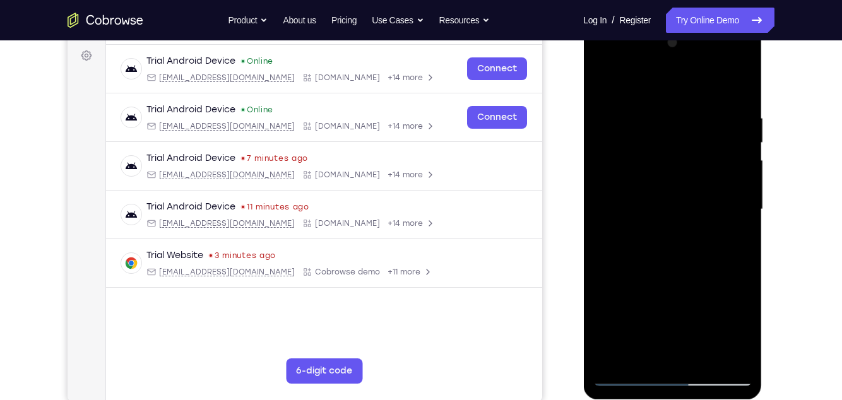
scroll to position [198, 0]
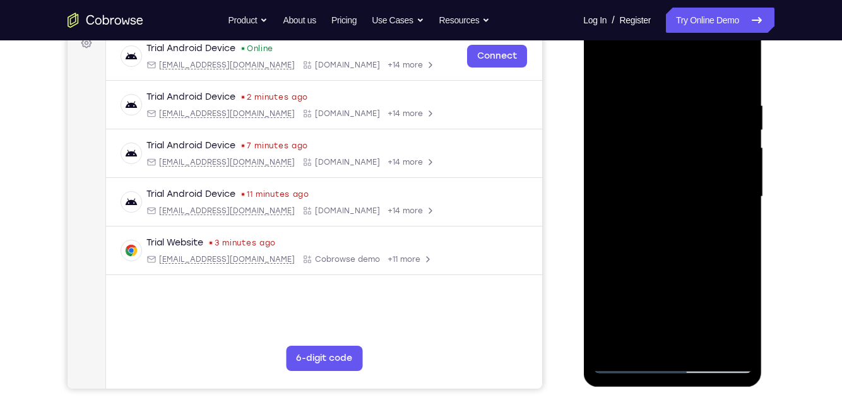
click at [719, 227] on div at bounding box center [671, 196] width 159 height 353
click at [723, 215] on div at bounding box center [671, 196] width 159 height 353
click at [731, 185] on div at bounding box center [671, 196] width 159 height 353
click at [792, 161] on div "Your Support Agent Your Customer Web iOS Android Next Steps We’d be happy to gi…" at bounding box center [421, 258] width 808 height 832
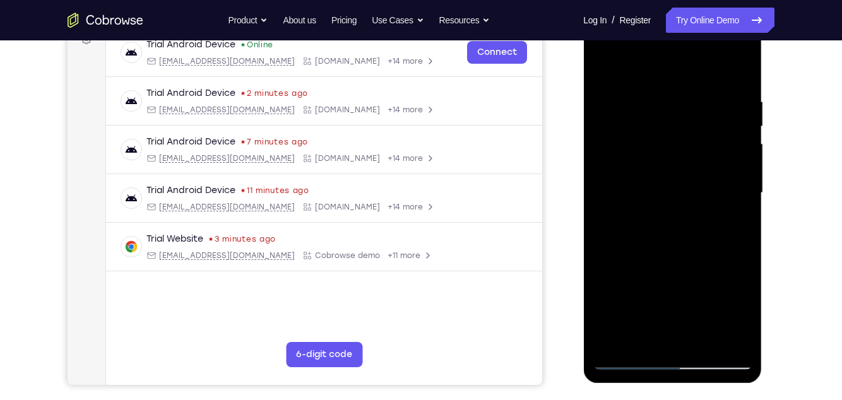
scroll to position [204, 0]
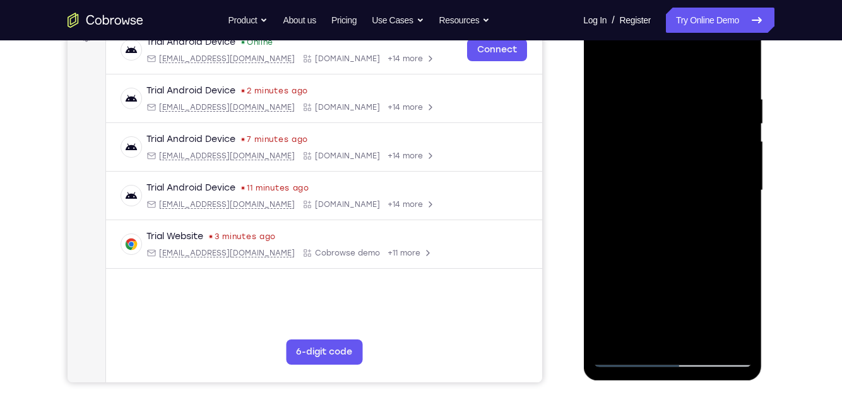
click at [731, 192] on div at bounding box center [671, 190] width 159 height 353
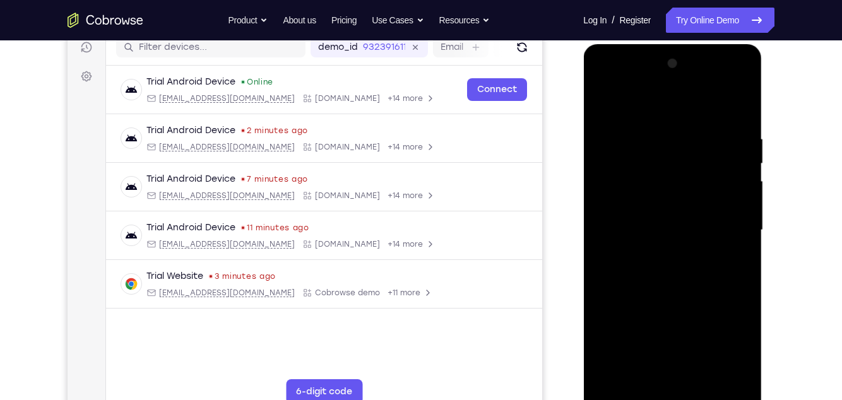
scroll to position [164, 0]
click at [723, 216] on div at bounding box center [671, 230] width 159 height 353
click at [727, 209] on div at bounding box center [671, 230] width 159 height 353
click at [731, 234] on div at bounding box center [671, 230] width 159 height 353
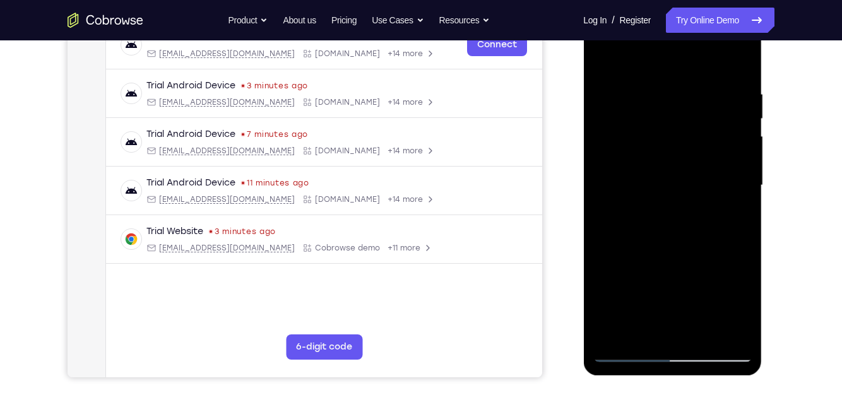
scroll to position [210, 0]
click at [726, 174] on div at bounding box center [671, 184] width 159 height 353
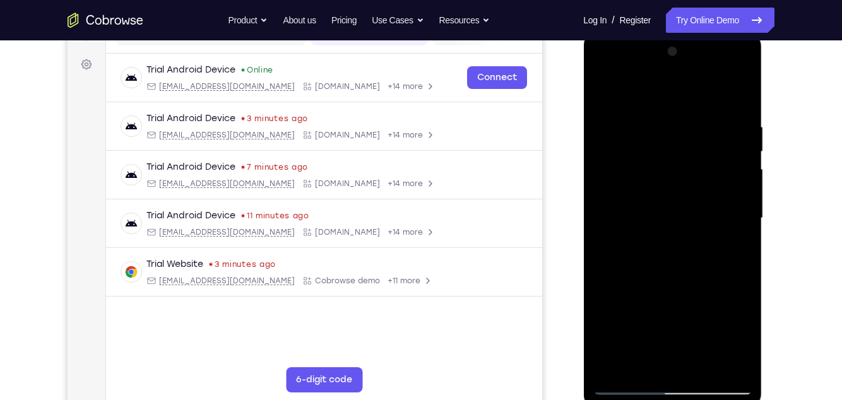
scroll to position [168, 0]
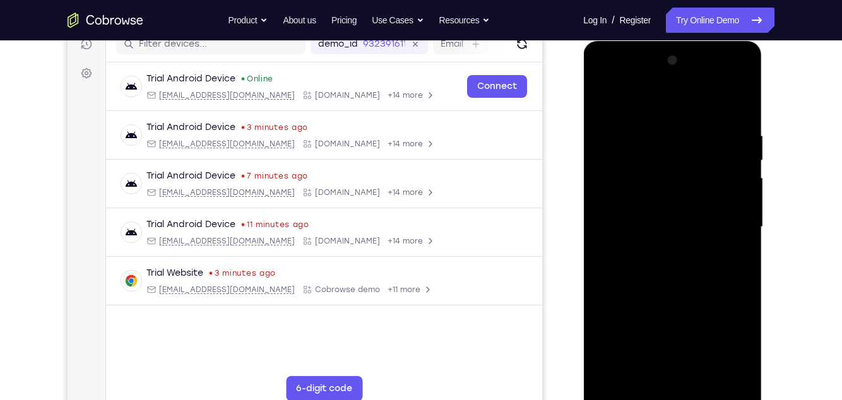
click at [733, 195] on div at bounding box center [671, 226] width 159 height 353
click at [733, 191] on div at bounding box center [671, 226] width 159 height 353
click at [731, 201] on div at bounding box center [671, 226] width 159 height 353
click at [732, 201] on div at bounding box center [671, 226] width 159 height 353
click at [814, 169] on div "Your Support Agent Your Customer Web iOS Android Next Steps We’d be happy to gi…" at bounding box center [421, 289] width 808 height 832
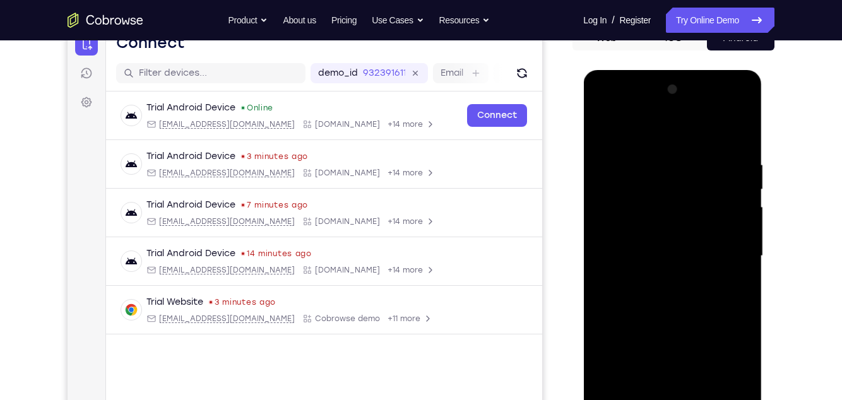
scroll to position [139, 0]
click at [712, 178] on div at bounding box center [671, 255] width 159 height 353
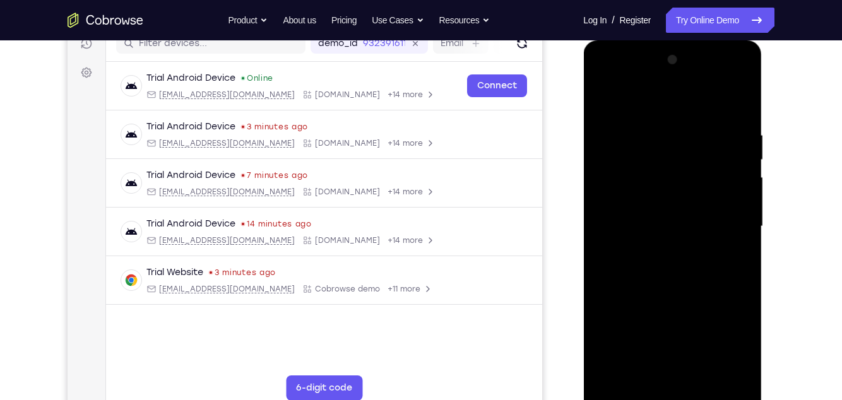
scroll to position [183, 0]
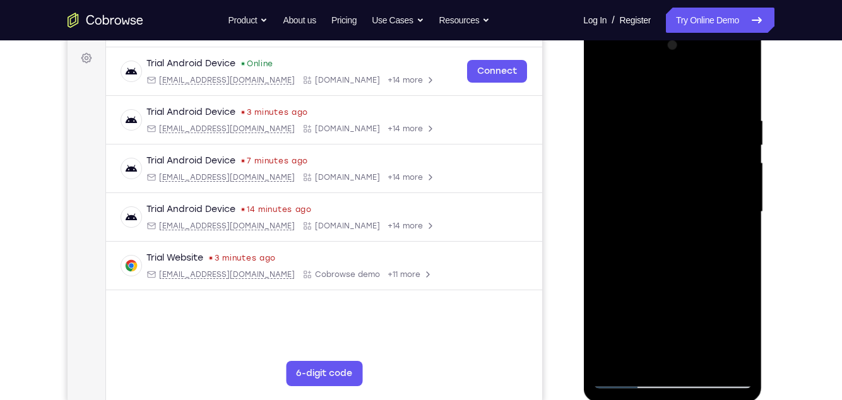
click at [721, 145] on div at bounding box center [671, 211] width 159 height 353
click at [717, 160] on div at bounding box center [671, 211] width 159 height 353
click at [726, 163] on div at bounding box center [671, 211] width 159 height 353
click at [616, 253] on div at bounding box center [671, 211] width 159 height 353
click at [729, 149] on div at bounding box center [671, 211] width 159 height 353
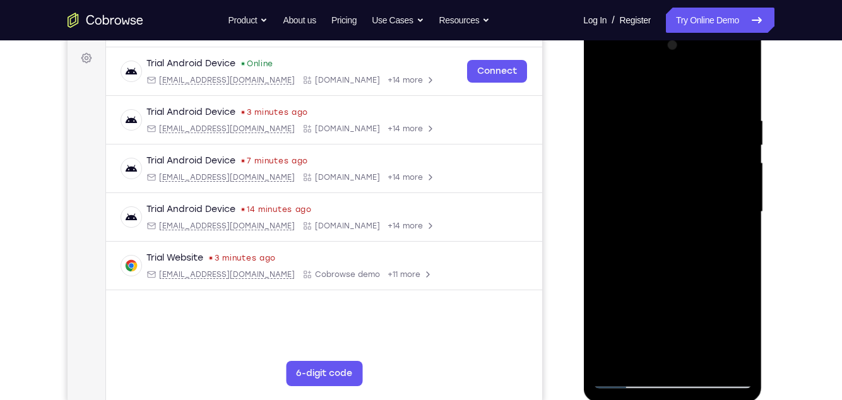
click at [739, 148] on div at bounding box center [671, 211] width 159 height 353
click at [732, 177] on div at bounding box center [671, 211] width 159 height 353
click at [734, 170] on div at bounding box center [671, 211] width 159 height 353
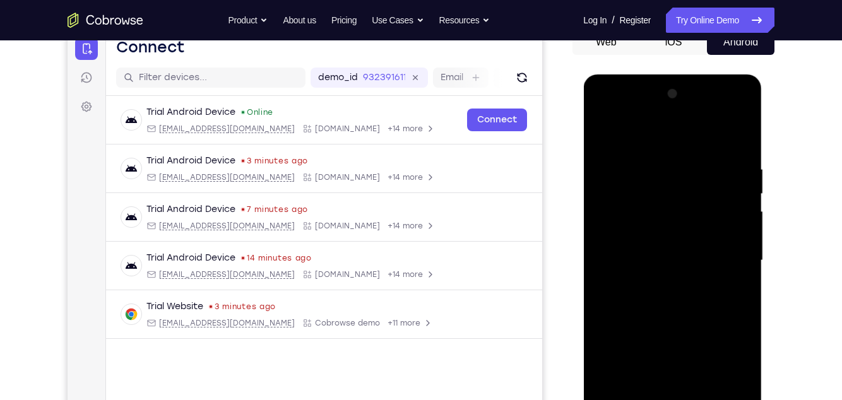
scroll to position [131, 0]
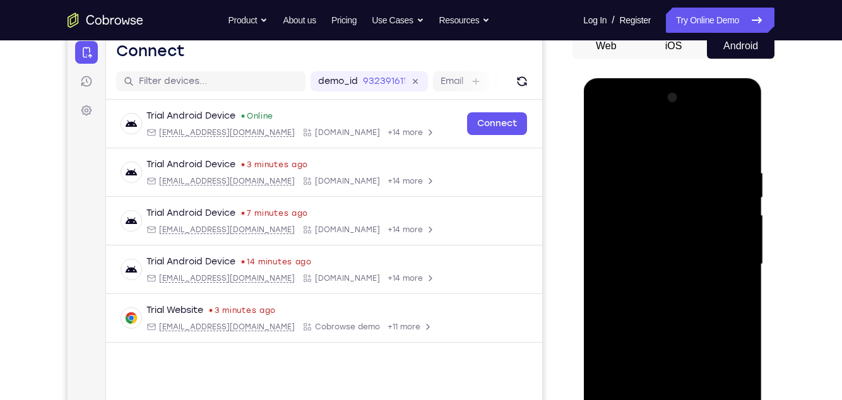
click at [736, 110] on div at bounding box center [671, 264] width 159 height 353
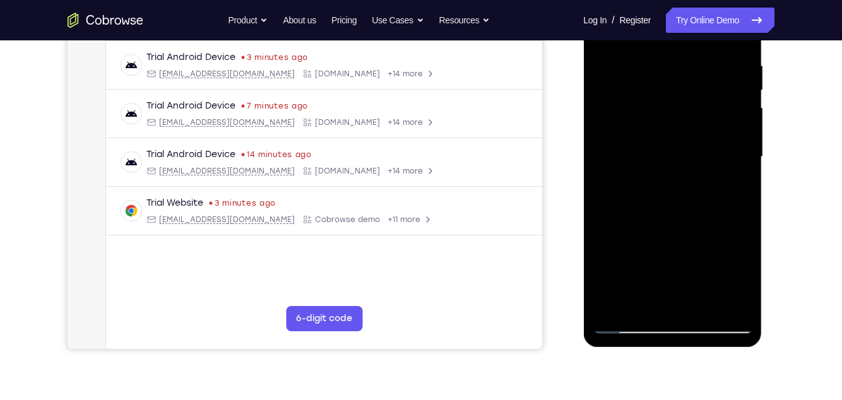
scroll to position [240, 0]
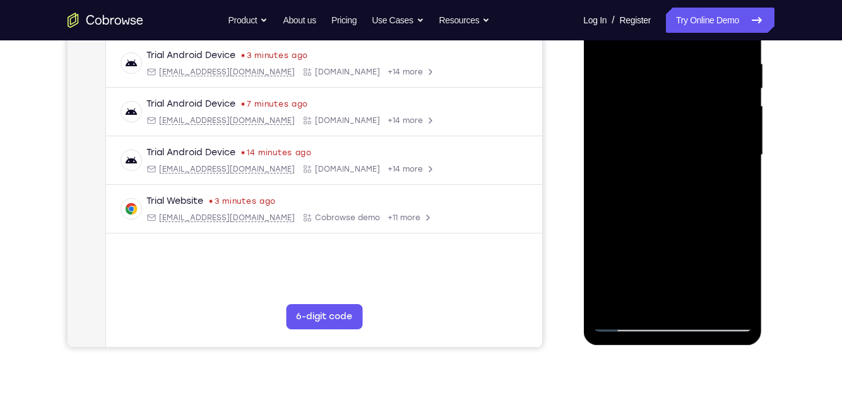
click at [630, 320] on div at bounding box center [671, 155] width 159 height 353
click at [633, 320] on div at bounding box center [671, 155] width 159 height 353
click at [726, 109] on div at bounding box center [671, 155] width 159 height 353
click at [608, 148] on div at bounding box center [671, 155] width 159 height 353
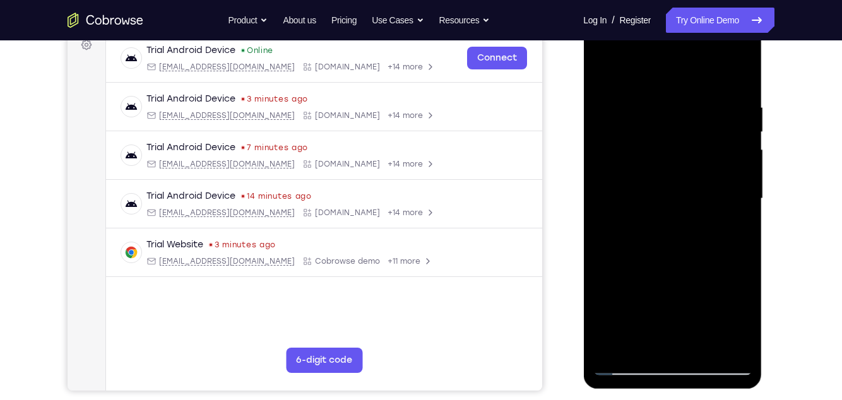
scroll to position [194, 0]
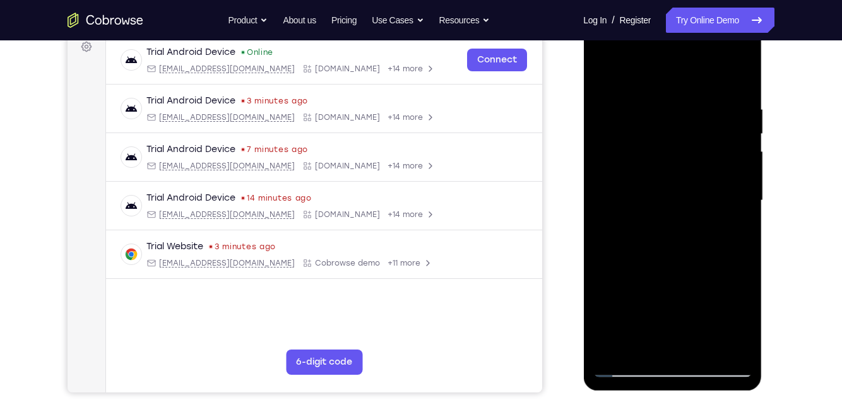
click at [726, 210] on div at bounding box center [671, 200] width 159 height 353
click at [727, 222] on div at bounding box center [671, 200] width 159 height 353
click at [722, 221] on div at bounding box center [671, 200] width 159 height 353
click at [722, 225] on div at bounding box center [671, 200] width 159 height 353
click at [723, 203] on div at bounding box center [671, 200] width 159 height 353
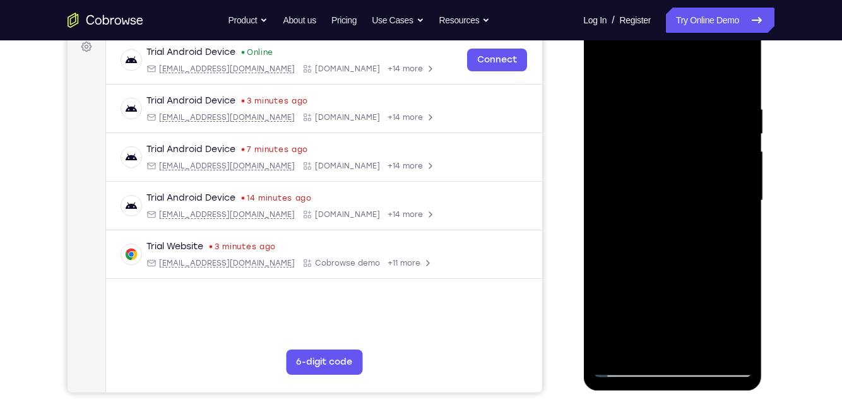
click at [724, 203] on div at bounding box center [671, 200] width 159 height 353
click at [727, 211] on div at bounding box center [671, 200] width 159 height 353
click at [726, 202] on div at bounding box center [671, 200] width 159 height 353
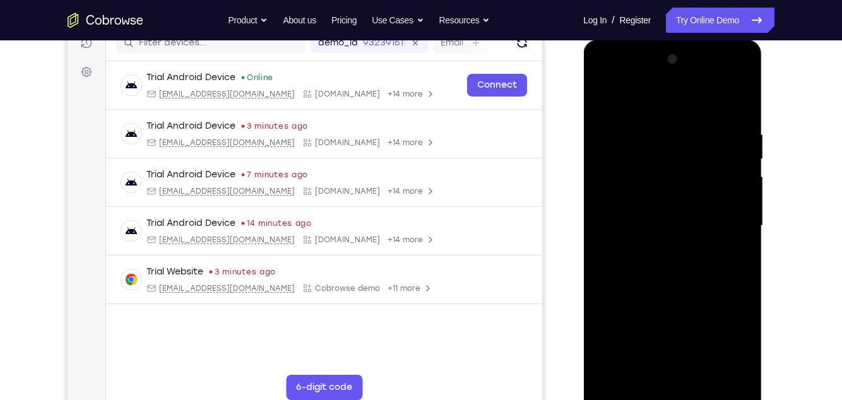
scroll to position [170, 0]
click at [724, 200] on div at bounding box center [671, 225] width 159 height 353
click at [619, 241] on div at bounding box center [671, 225] width 159 height 353
click at [619, 240] on div at bounding box center [671, 225] width 159 height 353
click at [722, 207] on div at bounding box center [671, 225] width 159 height 353
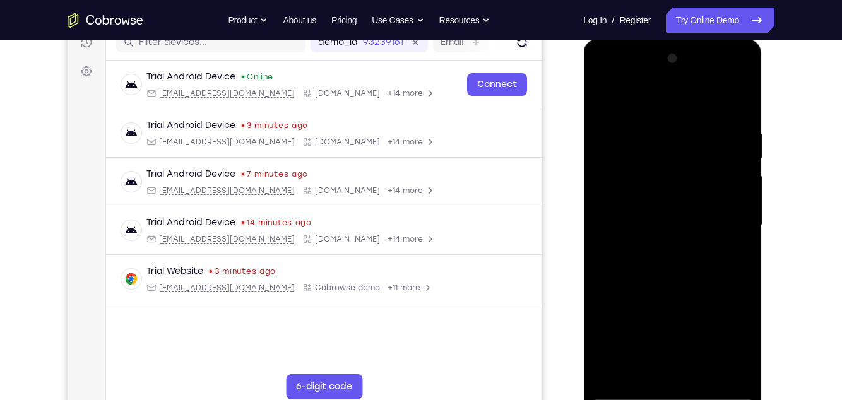
click at [722, 196] on div at bounding box center [671, 225] width 159 height 353
click at [724, 202] on div at bounding box center [671, 225] width 159 height 353
click at [729, 204] on div at bounding box center [671, 225] width 159 height 353
click at [725, 202] on div at bounding box center [671, 225] width 159 height 353
click at [728, 203] on div at bounding box center [671, 225] width 159 height 353
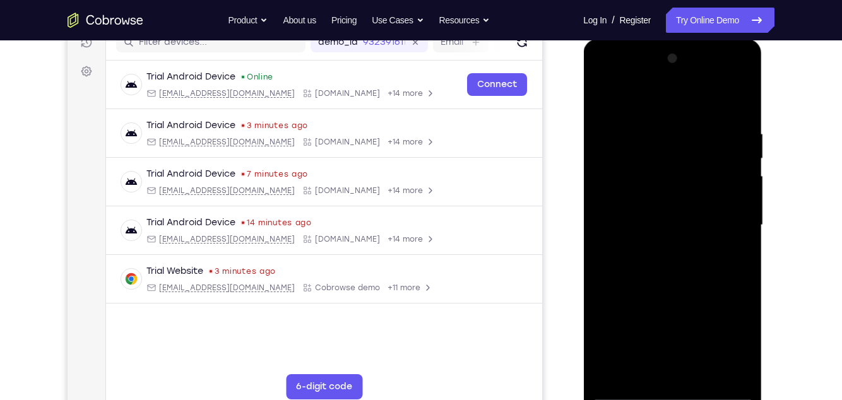
click at [723, 198] on div at bounding box center [671, 225] width 159 height 353
click at [728, 179] on div at bounding box center [671, 225] width 159 height 353
click at [732, 170] on div at bounding box center [671, 225] width 159 height 353
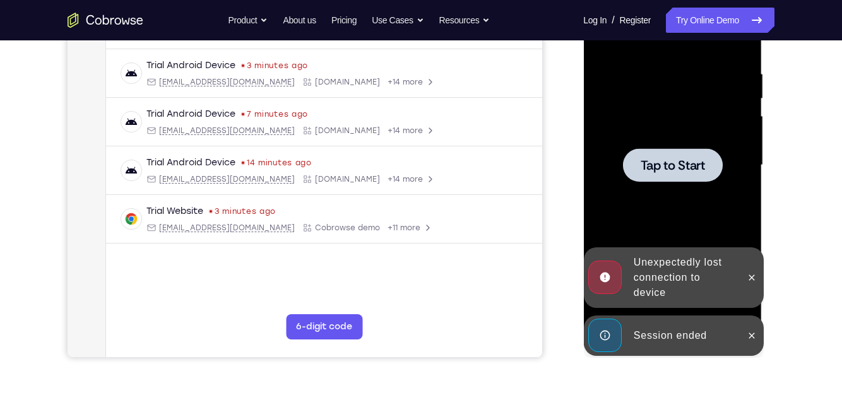
scroll to position [234, 0]
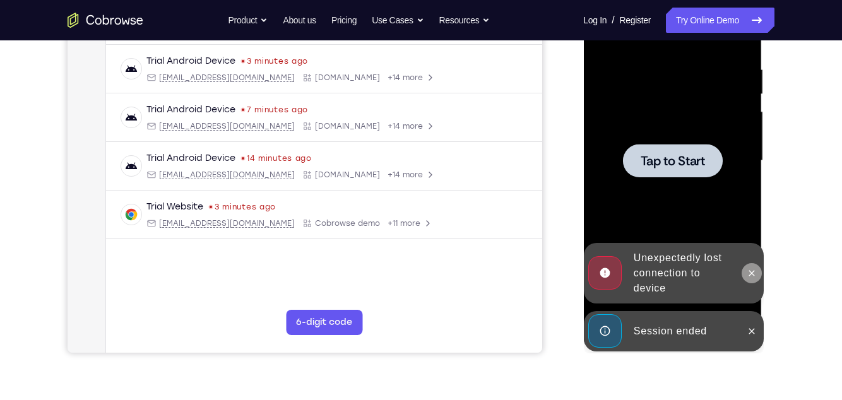
click at [744, 276] on button at bounding box center [751, 273] width 20 height 20
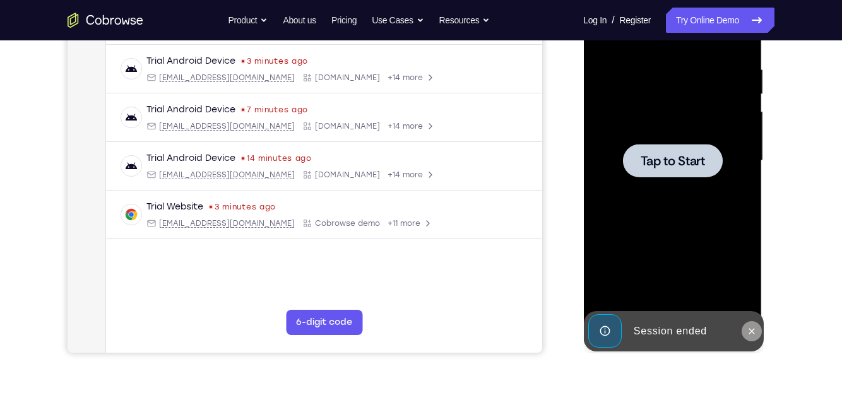
click at [754, 338] on button at bounding box center [751, 331] width 20 height 20
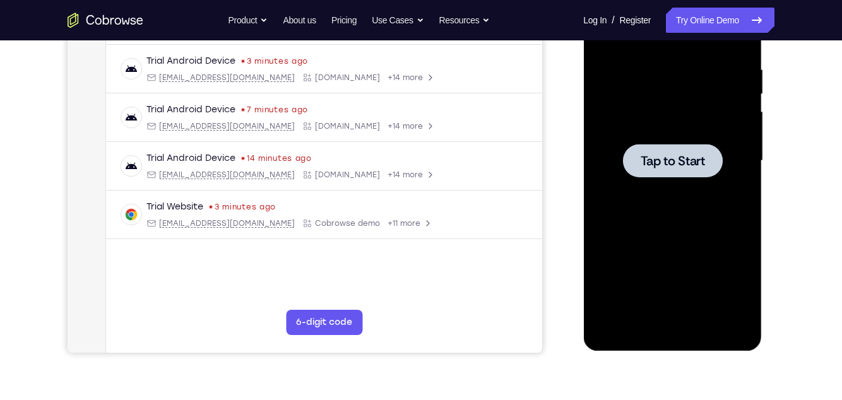
click at [729, 238] on div at bounding box center [671, 160] width 159 height 353
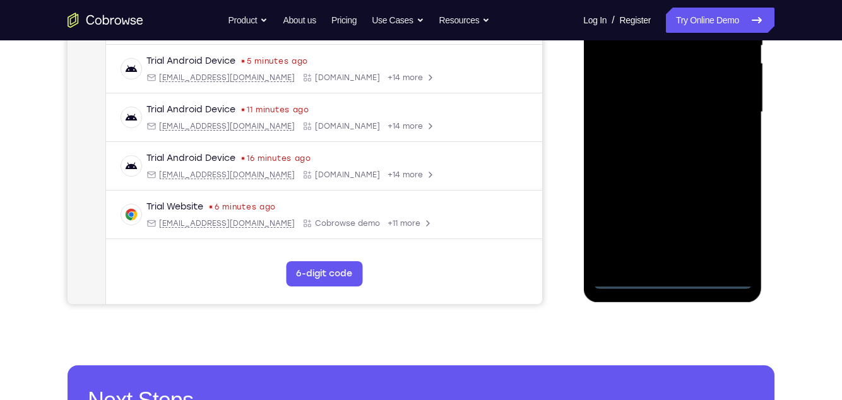
scroll to position [335, 0]
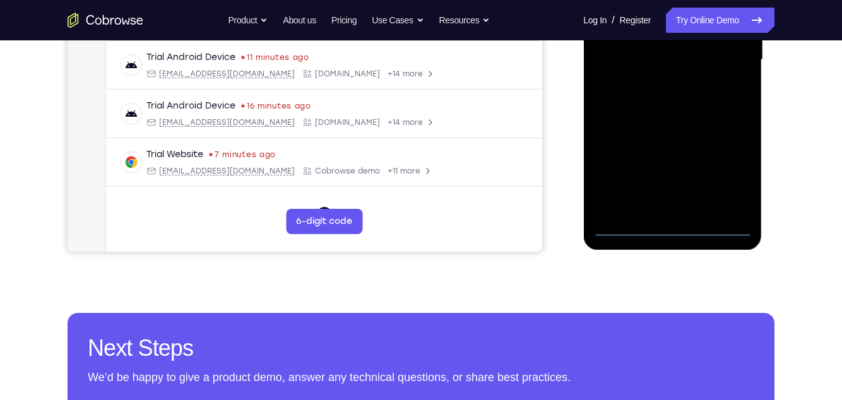
click at [671, 231] on div at bounding box center [671, 59] width 159 height 353
click at [724, 171] on div at bounding box center [671, 59] width 159 height 353
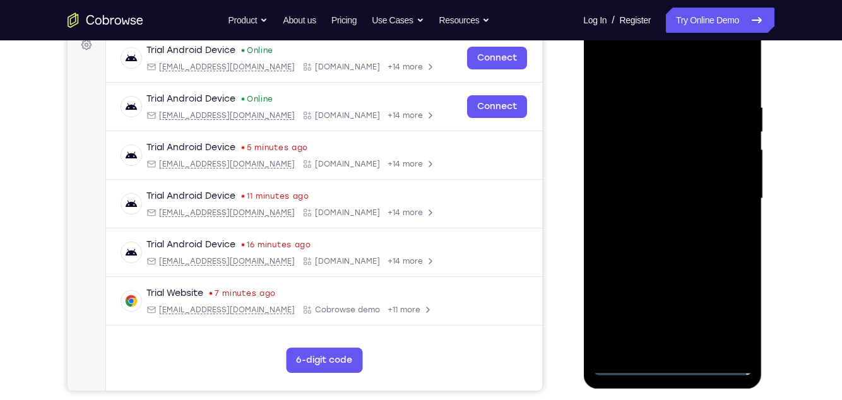
scroll to position [177, 0]
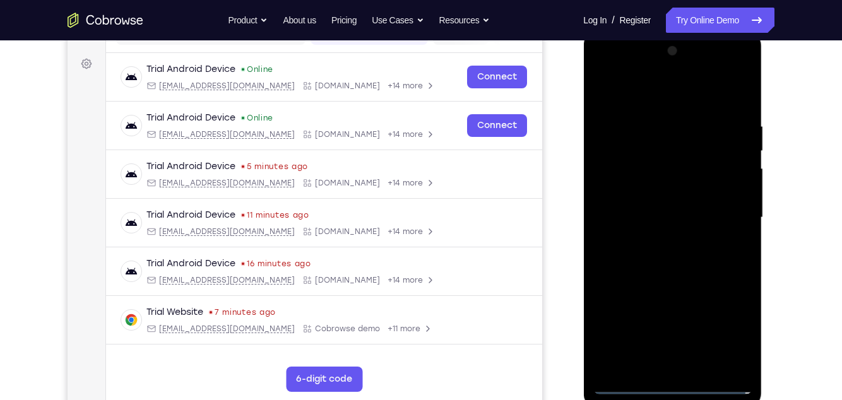
click at [648, 102] on div at bounding box center [671, 217] width 159 height 353
click at [723, 217] on div at bounding box center [671, 217] width 159 height 353
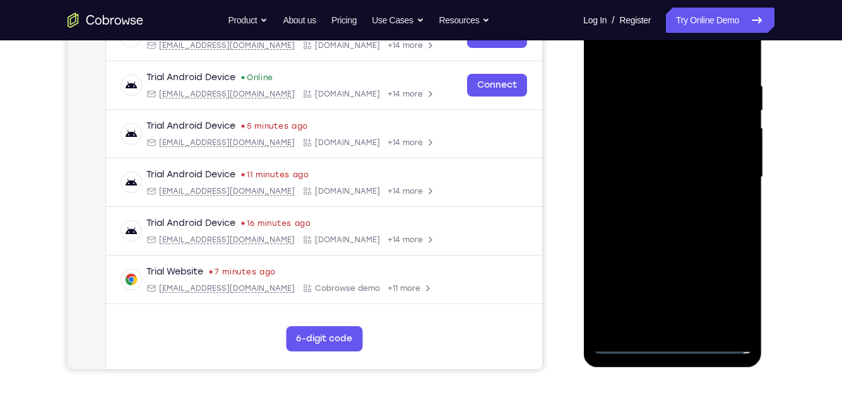
scroll to position [225, 0]
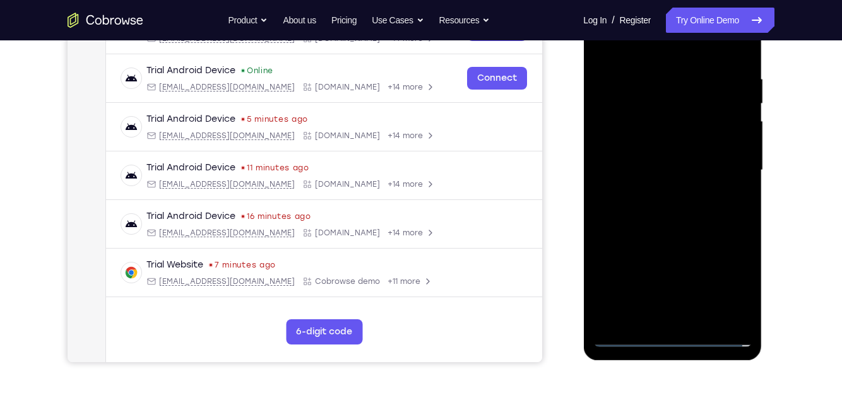
click at [663, 320] on div at bounding box center [671, 170] width 159 height 353
click at [710, 161] on div at bounding box center [671, 170] width 159 height 353
click at [682, 147] on div at bounding box center [671, 170] width 159 height 353
click at [686, 172] on div at bounding box center [671, 170] width 159 height 353
click at [698, 213] on div at bounding box center [671, 170] width 159 height 353
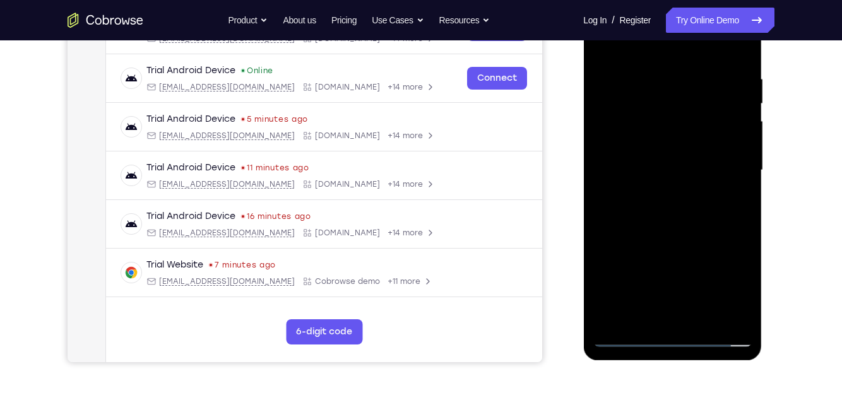
click at [707, 220] on div at bounding box center [671, 170] width 159 height 353
click at [703, 315] on div at bounding box center [671, 170] width 159 height 353
click at [686, 234] on div at bounding box center [671, 170] width 159 height 353
click at [696, 136] on div at bounding box center [671, 170] width 159 height 353
click at [732, 200] on div at bounding box center [671, 170] width 159 height 353
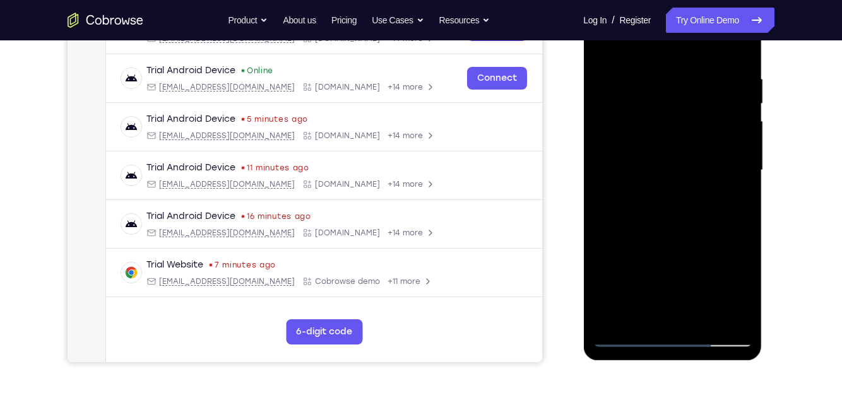
click at [626, 337] on div at bounding box center [671, 170] width 159 height 353
click at [626, 346] on div at bounding box center [671, 170] width 159 height 353
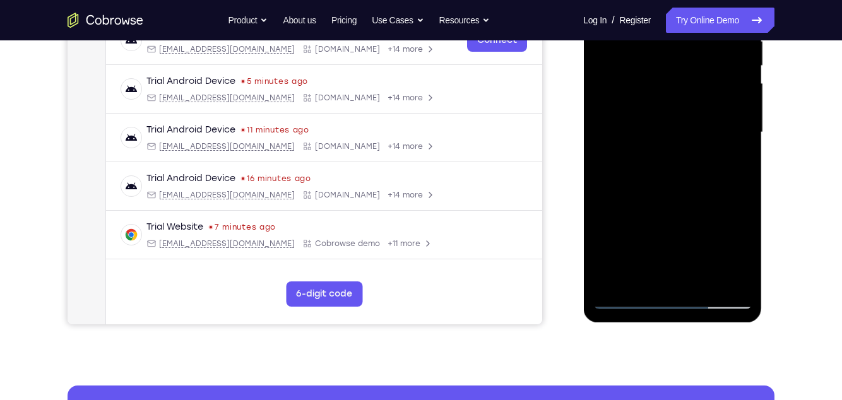
scroll to position [263, 0]
click at [628, 297] on div at bounding box center [671, 131] width 159 height 353
click at [743, 264] on div at bounding box center [671, 131] width 159 height 353
click at [601, 218] on div at bounding box center [671, 131] width 159 height 353
click at [608, 213] on div at bounding box center [671, 131] width 159 height 353
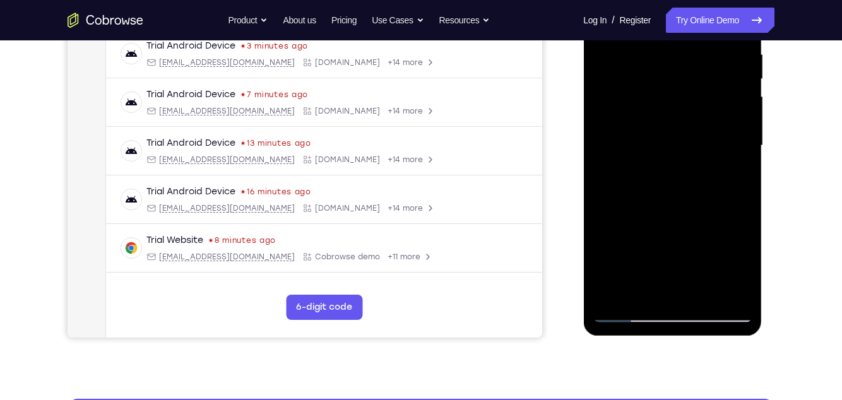
scroll to position [230, 0]
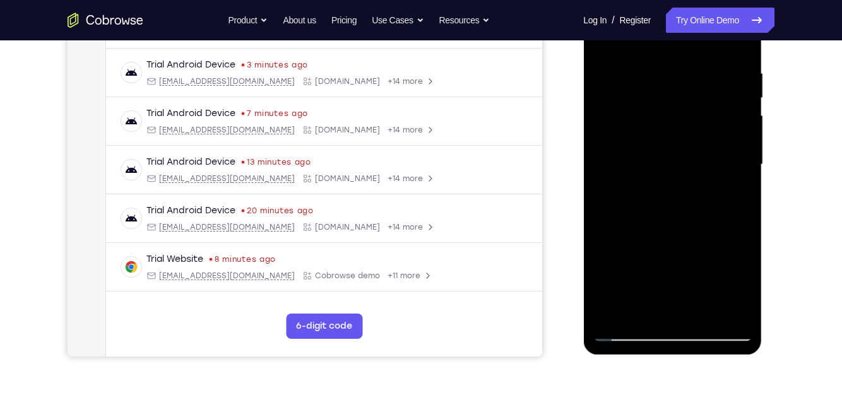
click at [743, 247] on div at bounding box center [671, 164] width 159 height 353
click at [746, 257] on div at bounding box center [671, 164] width 159 height 353
click at [741, 250] on div at bounding box center [671, 164] width 159 height 353
click at [743, 249] on div at bounding box center [671, 164] width 159 height 353
click at [739, 246] on div at bounding box center [671, 164] width 159 height 353
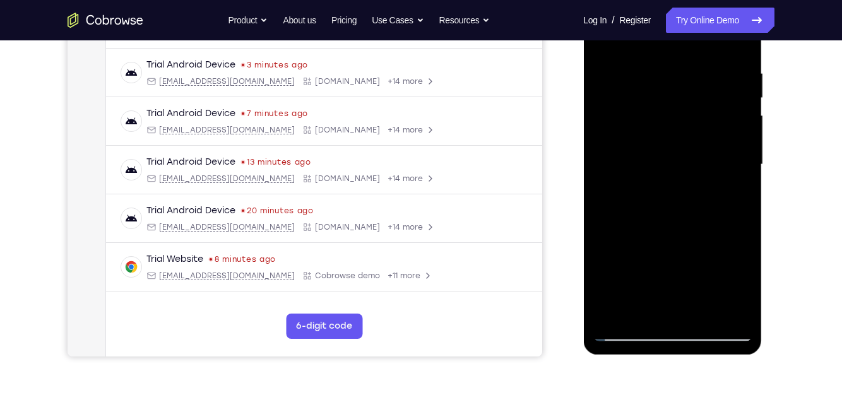
click at [741, 250] on div at bounding box center [671, 164] width 159 height 353
click at [743, 249] on div at bounding box center [671, 164] width 159 height 353
click at [744, 252] on div at bounding box center [671, 164] width 159 height 353
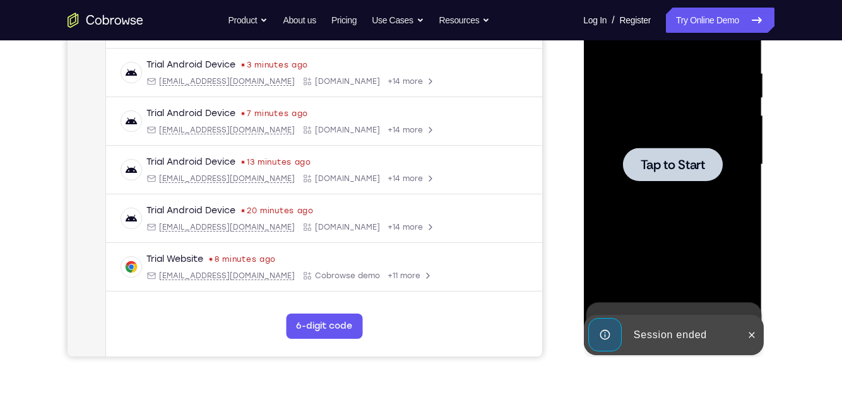
click at [717, 226] on div at bounding box center [671, 164] width 159 height 353
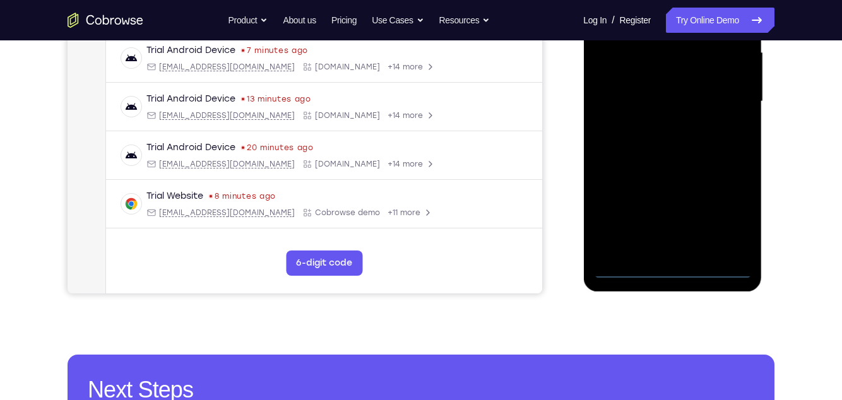
scroll to position [288, 0]
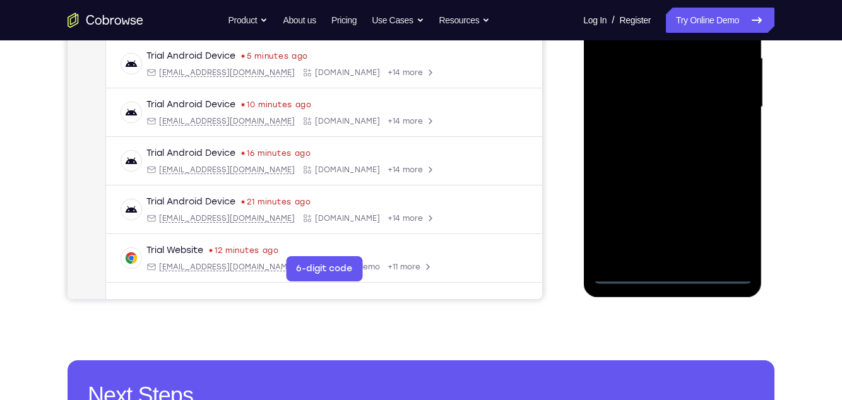
click at [673, 272] on div at bounding box center [671, 107] width 159 height 353
click at [727, 220] on div at bounding box center [671, 107] width 159 height 353
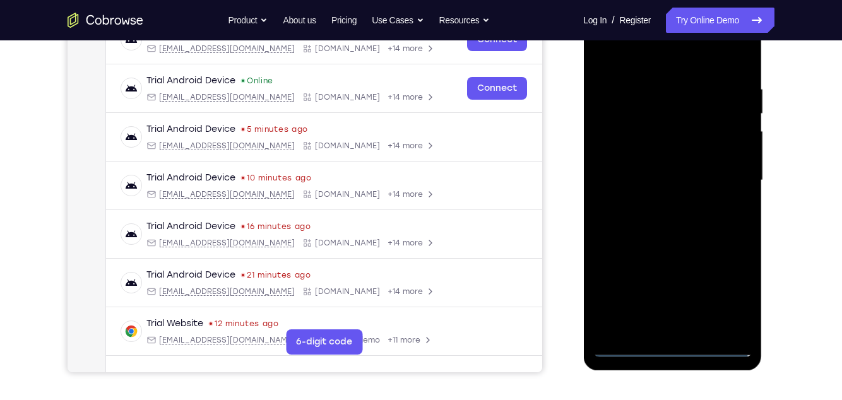
scroll to position [201, 0]
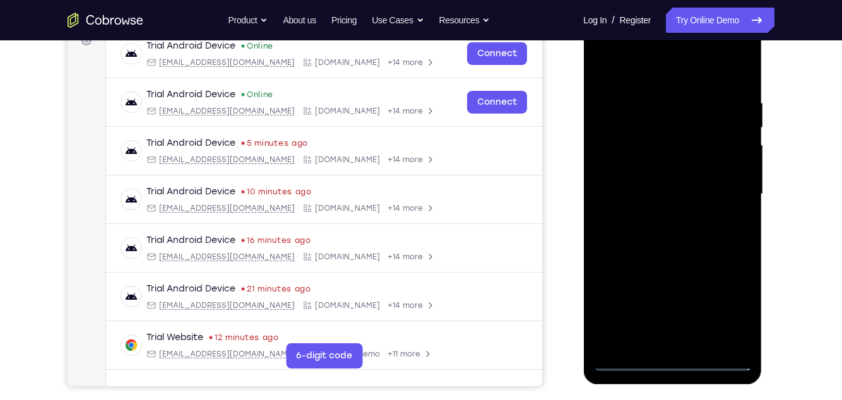
click at [639, 79] on div at bounding box center [671, 194] width 159 height 353
click at [725, 191] on div at bounding box center [671, 194] width 159 height 353
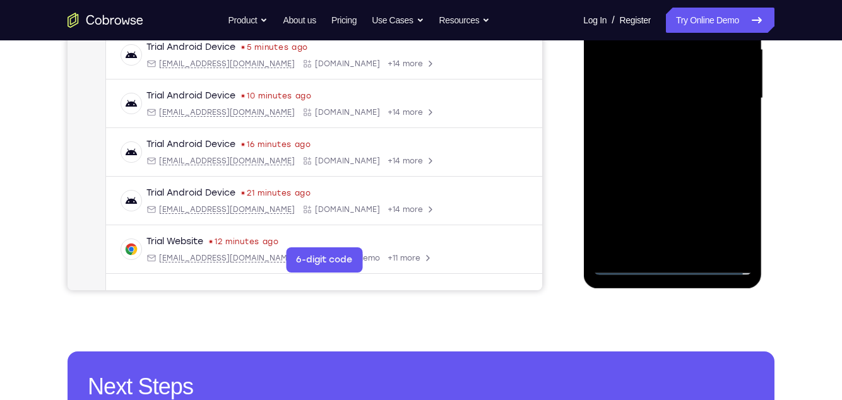
scroll to position [298, 0]
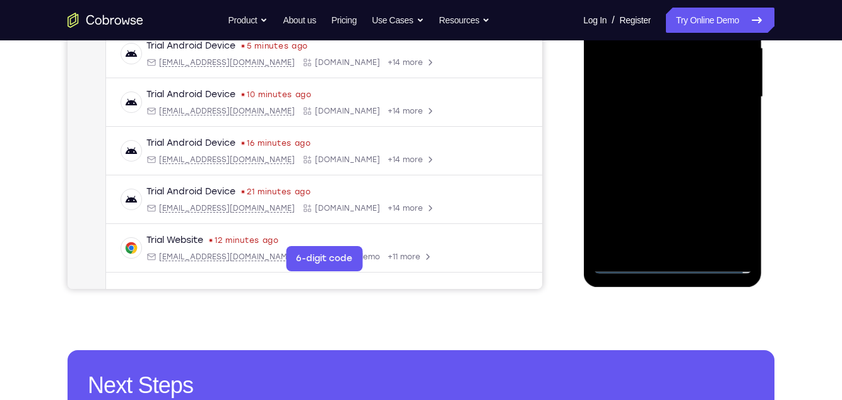
click at [657, 245] on div at bounding box center [671, 97] width 159 height 353
click at [720, 83] on div at bounding box center [671, 97] width 159 height 353
click at [652, 74] on div at bounding box center [671, 97] width 159 height 353
click at [678, 107] on div at bounding box center [671, 97] width 159 height 353
click at [679, 143] on div at bounding box center [671, 97] width 159 height 353
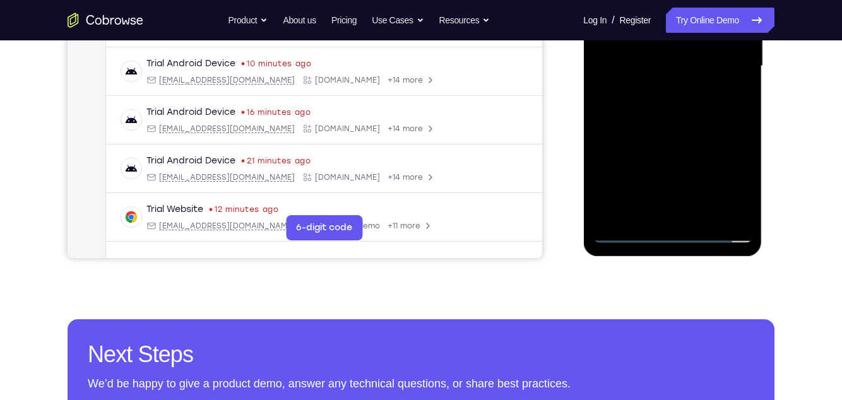
scroll to position [329, 0]
click at [714, 116] on div at bounding box center [671, 65] width 159 height 353
click at [743, 199] on div at bounding box center [671, 65] width 159 height 353
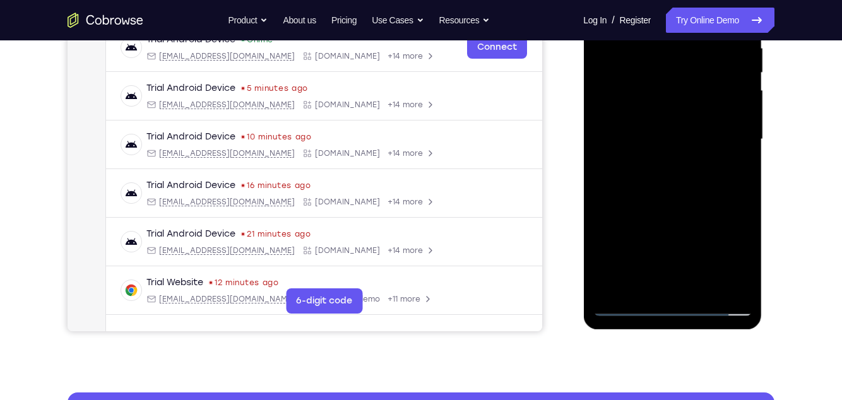
scroll to position [254, 0]
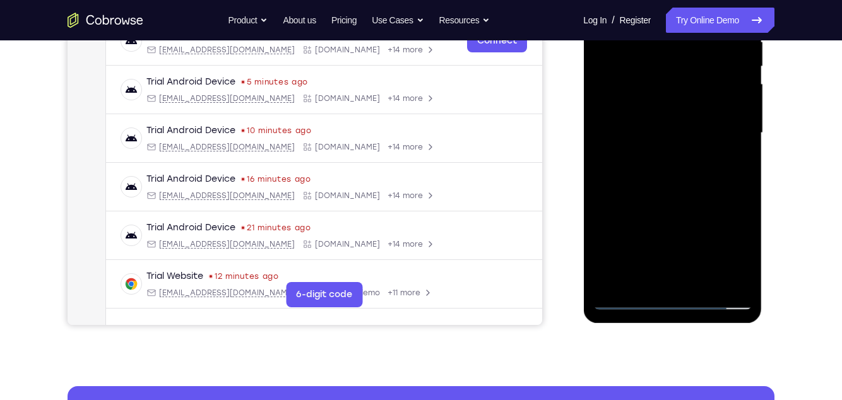
click at [778, 127] on div "Your Support Agent Your Customer Web iOS Android Next Steps We’d be happy to gi…" at bounding box center [421, 195] width 808 height 832
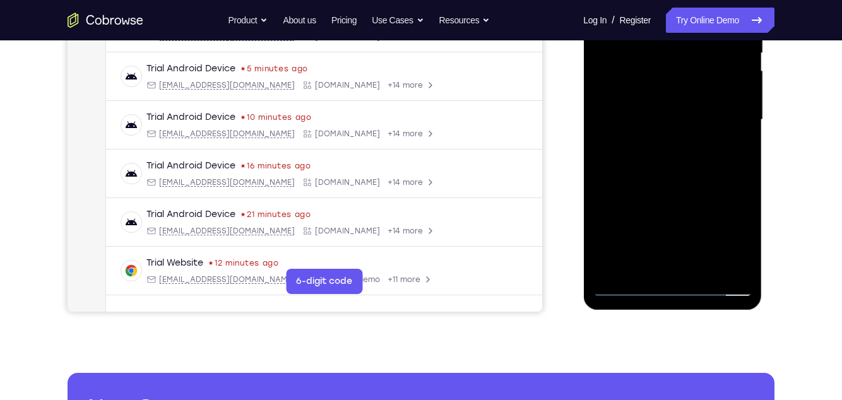
click at [790, 103] on div "Your Support Agent Your Customer Web iOS Android Next Steps We’d be happy to gi…" at bounding box center [421, 181] width 808 height 832
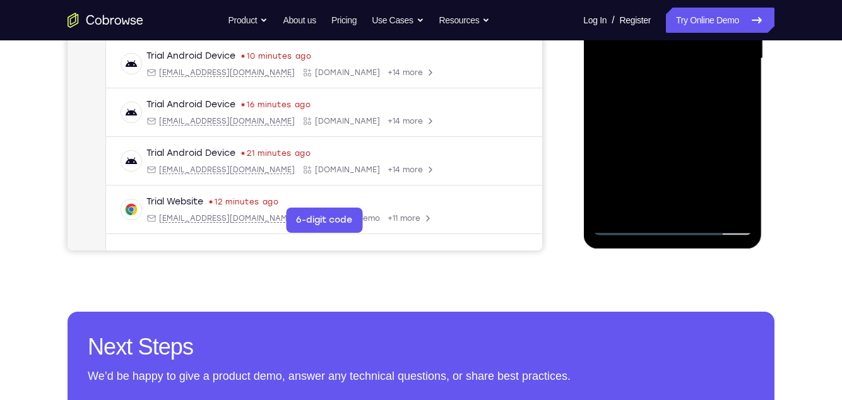
scroll to position [339, 0]
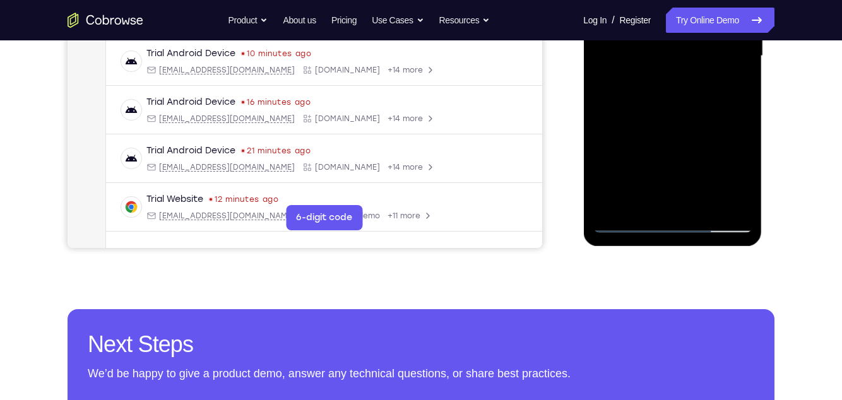
click at [743, 140] on div at bounding box center [671, 55] width 159 height 353
click at [741, 139] on div at bounding box center [671, 55] width 159 height 353
click at [741, 140] on div at bounding box center [671, 55] width 159 height 353
click at [737, 136] on div at bounding box center [671, 55] width 159 height 353
click at [603, 124] on div at bounding box center [671, 55] width 159 height 353
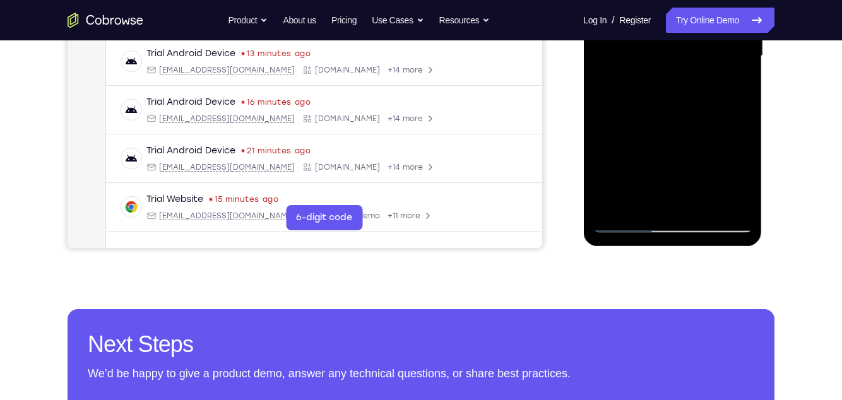
click at [739, 106] on div at bounding box center [671, 55] width 159 height 353
click at [742, 102] on div at bounding box center [671, 55] width 159 height 353
click at [744, 103] on div at bounding box center [671, 55] width 159 height 353
click at [744, 81] on div at bounding box center [671, 55] width 159 height 353
click at [744, 84] on div at bounding box center [671, 55] width 159 height 353
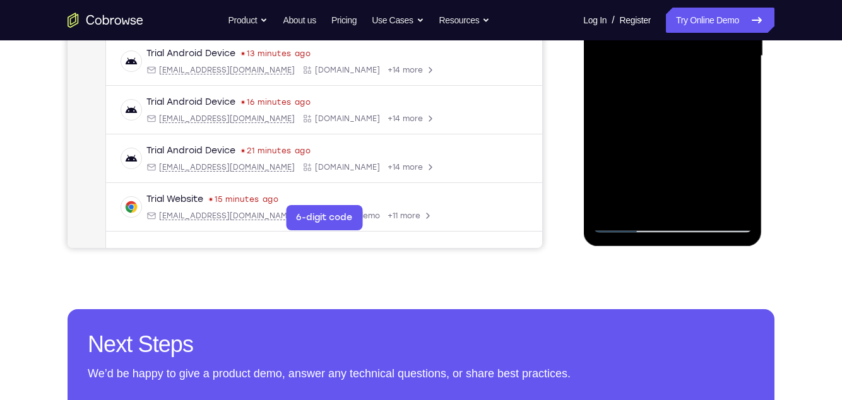
click at [742, 85] on div at bounding box center [671, 55] width 159 height 353
click at [603, 145] on div at bounding box center [671, 55] width 159 height 353
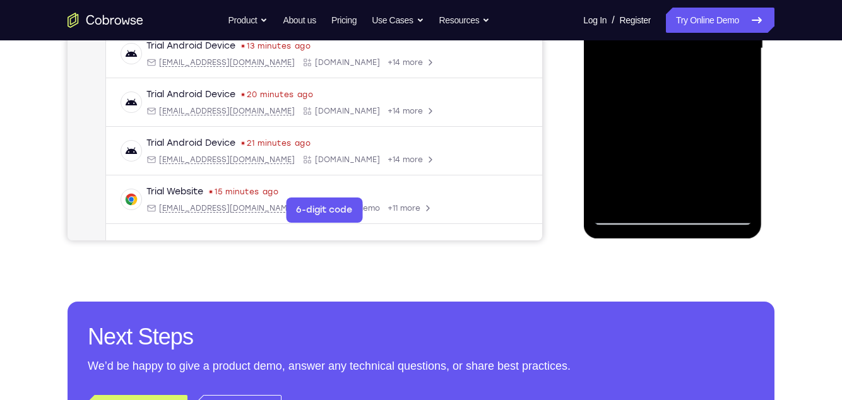
scroll to position [343, 0]
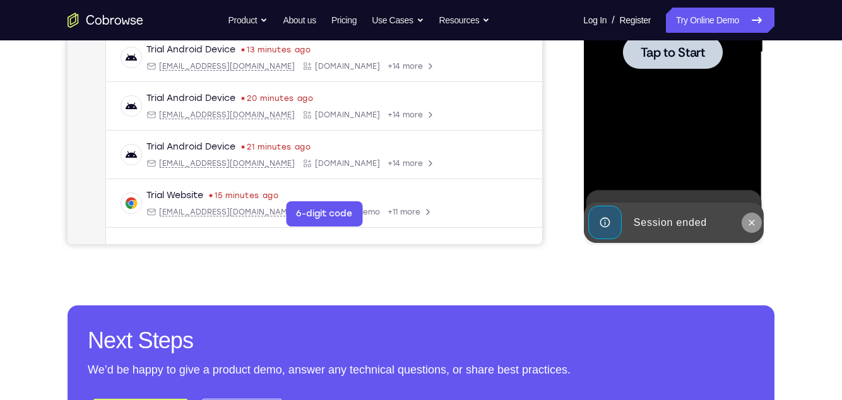
click at [751, 220] on icon at bounding box center [751, 223] width 10 height 10
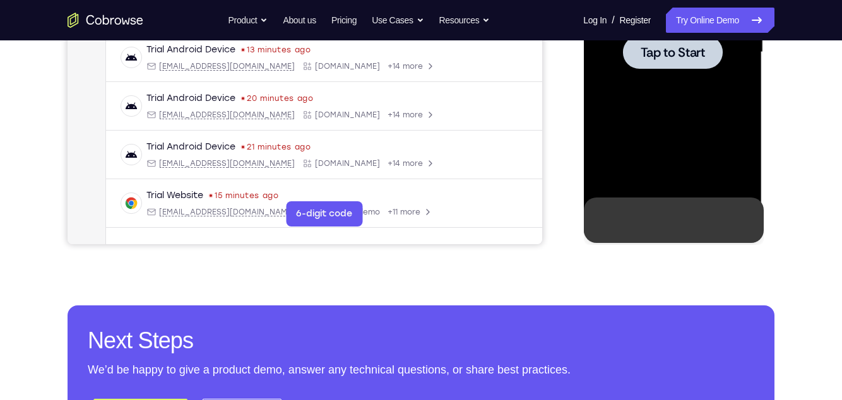
click at [751, 211] on button at bounding box center [751, 220] width 20 height 20
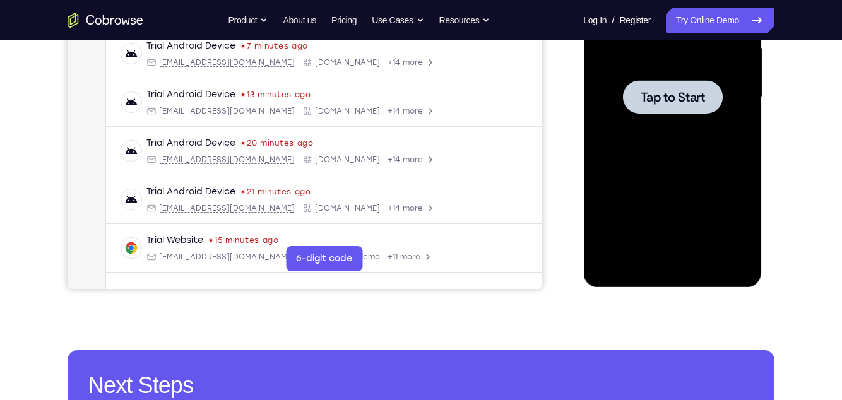
scroll to position [297, 0]
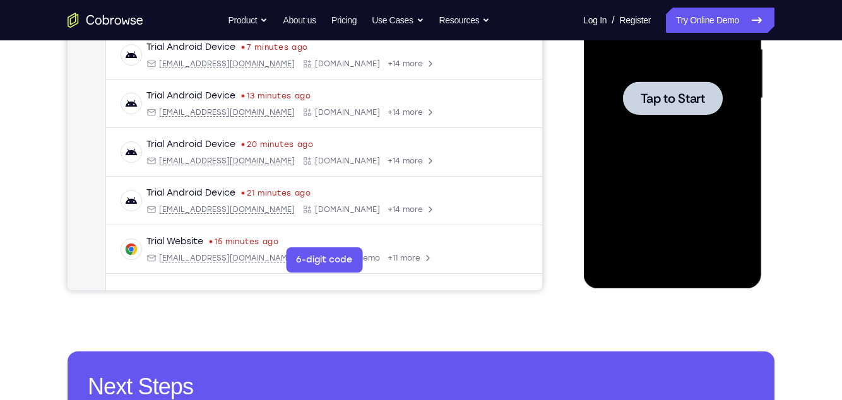
click at [736, 160] on div at bounding box center [671, 98] width 159 height 353
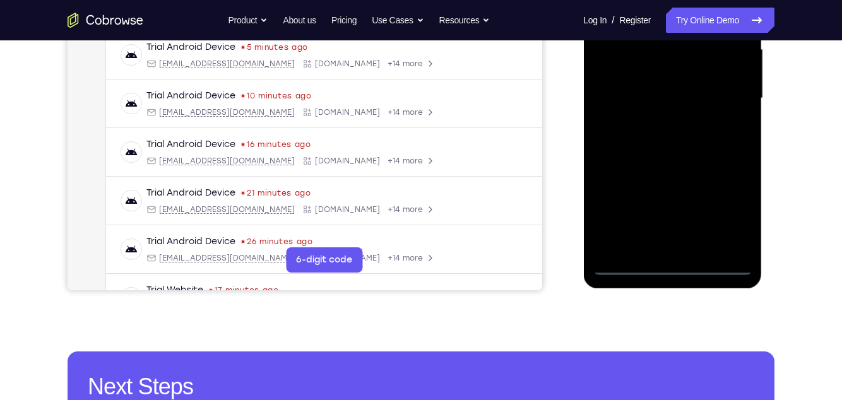
click at [673, 262] on div at bounding box center [671, 98] width 159 height 353
click at [727, 212] on div at bounding box center [671, 98] width 159 height 353
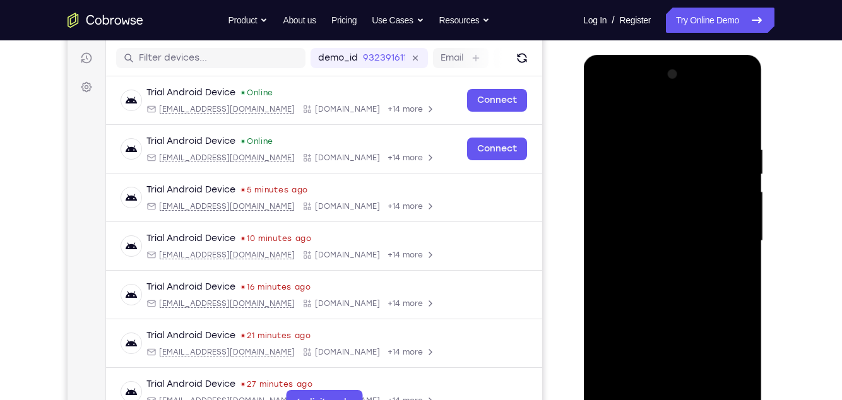
scroll to position [152, 0]
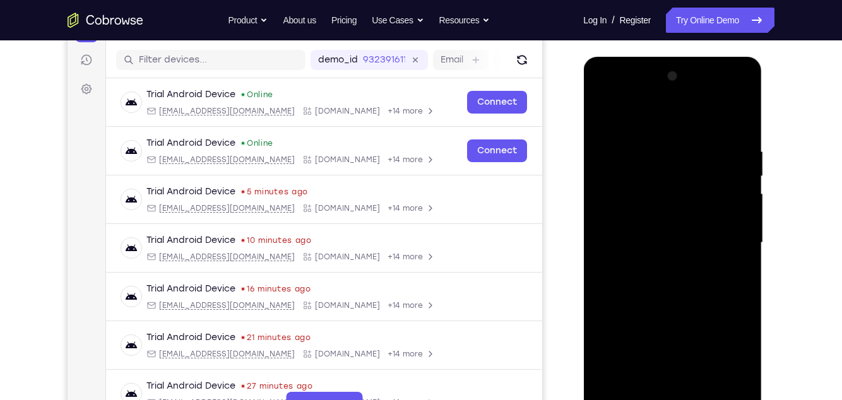
click at [661, 122] on div at bounding box center [671, 242] width 159 height 353
click at [725, 240] on div at bounding box center [671, 242] width 159 height 353
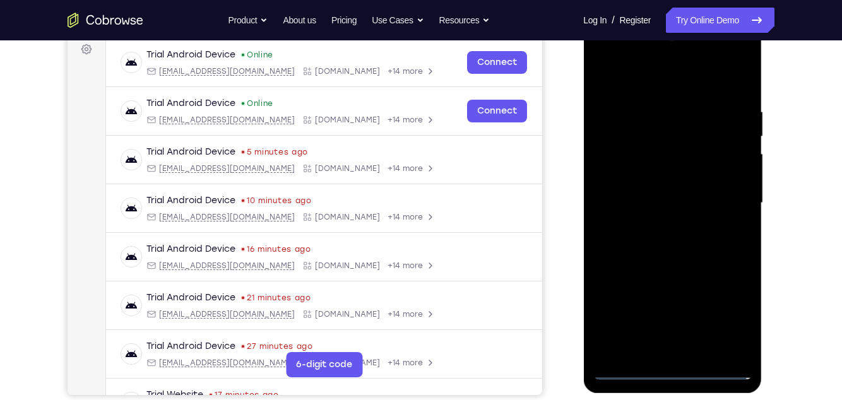
scroll to position [194, 0]
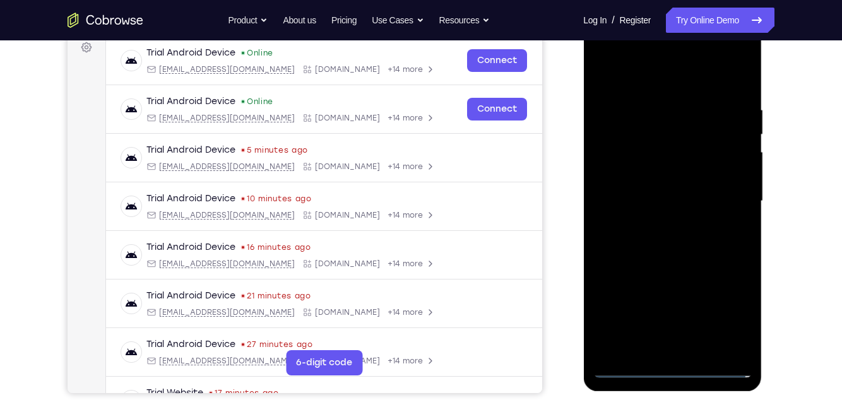
click at [658, 226] on div at bounding box center [671, 201] width 159 height 353
click at [669, 190] on div at bounding box center [671, 201] width 159 height 353
click at [656, 179] on div at bounding box center [671, 201] width 159 height 353
click at [681, 204] on div at bounding box center [671, 201] width 159 height 353
click at [691, 246] on div at bounding box center [671, 201] width 159 height 353
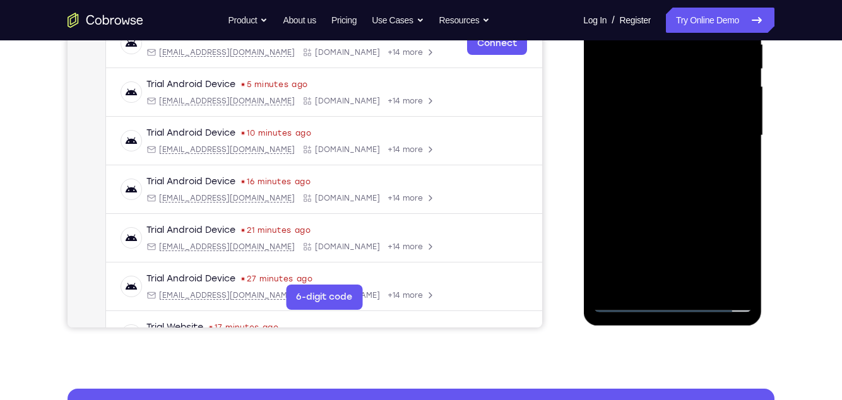
scroll to position [263, 0]
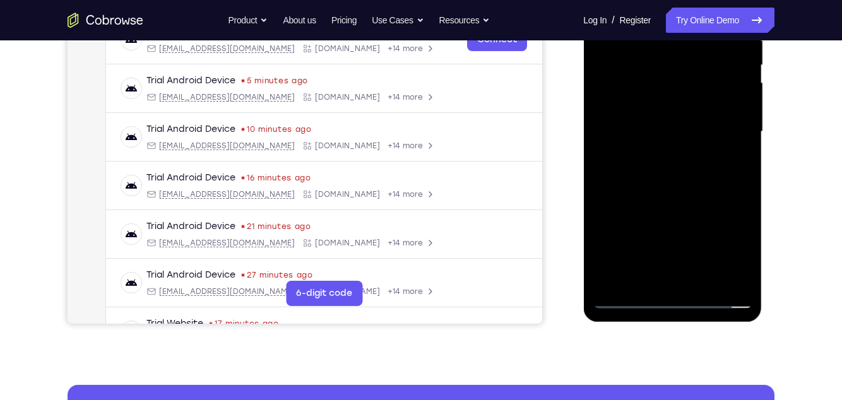
click at [700, 185] on div at bounding box center [671, 131] width 159 height 353
click at [746, 261] on div at bounding box center [671, 131] width 159 height 353
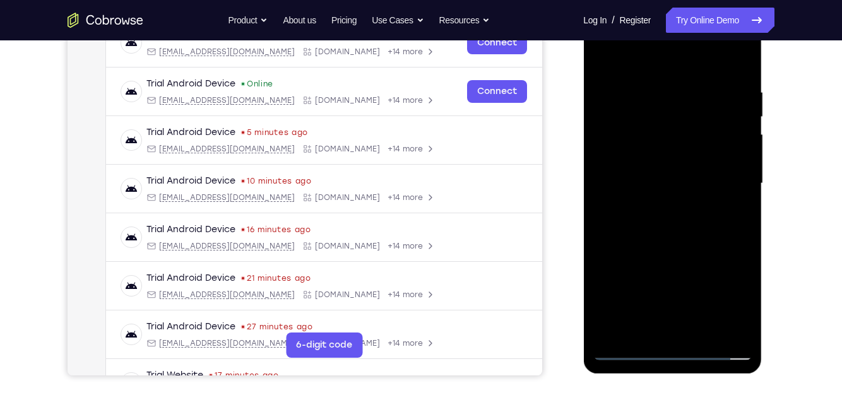
scroll to position [210, 0]
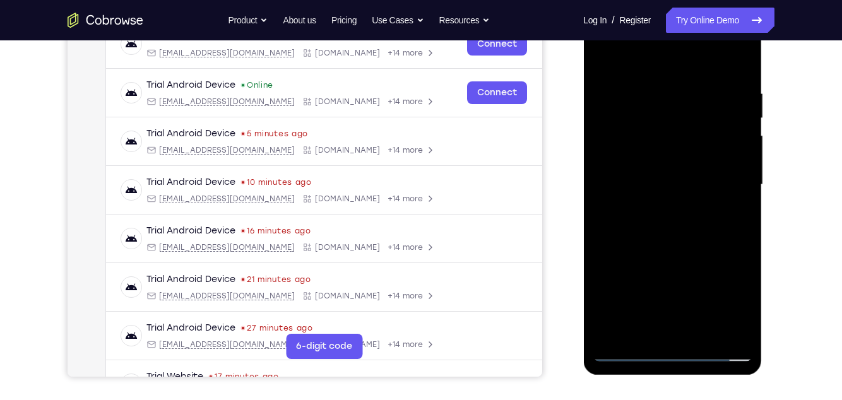
click at [640, 332] on div at bounding box center [671, 184] width 159 height 353
click at [720, 60] on div at bounding box center [671, 184] width 159 height 353
click at [609, 92] on div at bounding box center [671, 184] width 159 height 353
click at [608, 98] on div at bounding box center [671, 184] width 159 height 353
click at [641, 98] on div at bounding box center [671, 184] width 159 height 353
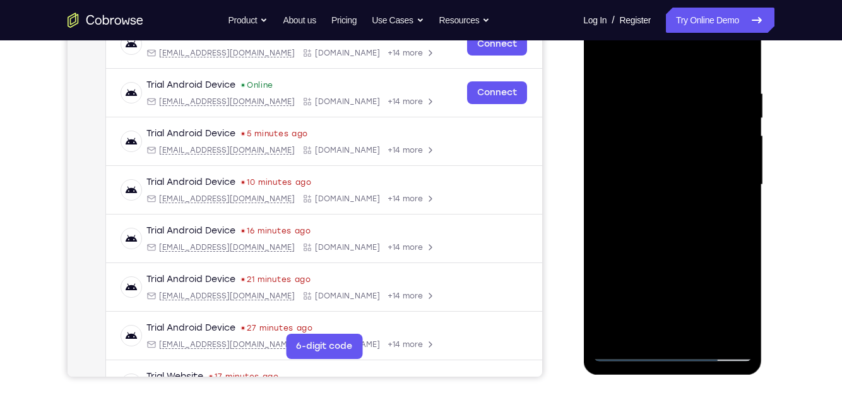
click at [616, 89] on div at bounding box center [671, 184] width 159 height 353
click at [601, 61] on div at bounding box center [671, 184] width 159 height 353
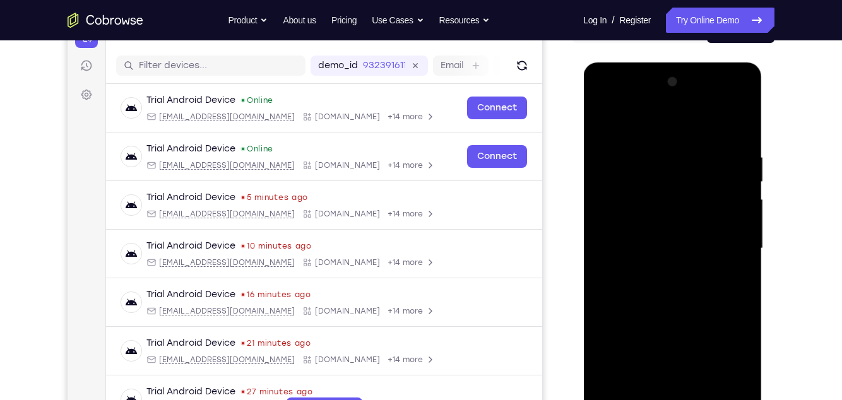
scroll to position [131, 0]
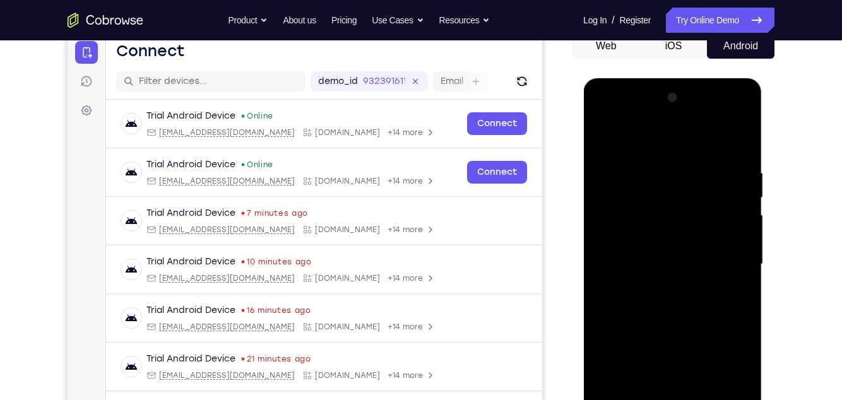
click at [611, 136] on div at bounding box center [671, 264] width 159 height 353
click at [629, 133] on div at bounding box center [671, 264] width 159 height 353
click at [650, 138] on div at bounding box center [671, 264] width 159 height 353
click at [648, 158] on div at bounding box center [671, 264] width 159 height 353
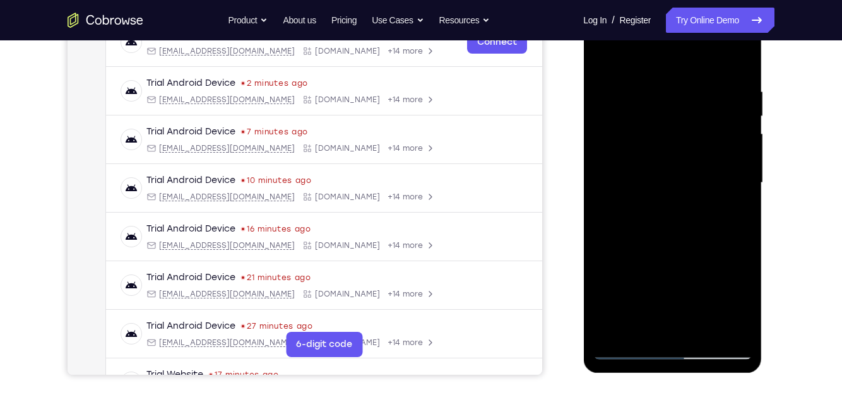
scroll to position [221, 0]
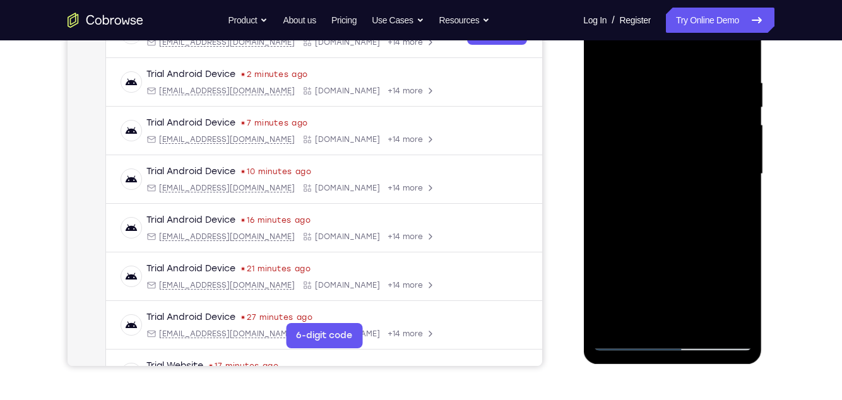
click at [615, 164] on div at bounding box center [671, 173] width 159 height 353
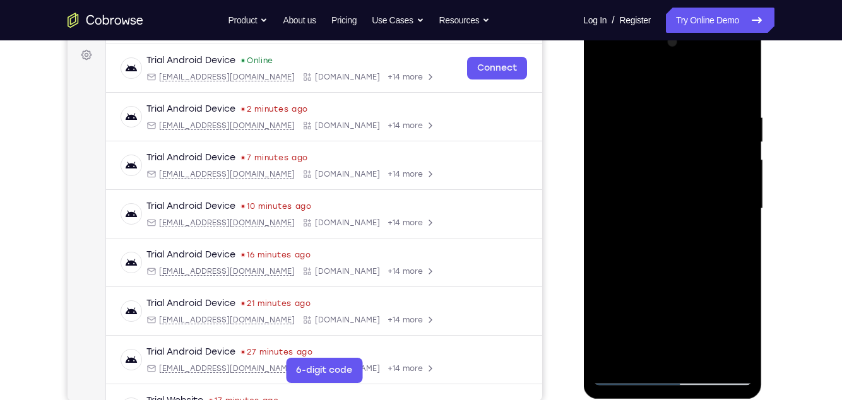
scroll to position [182, 0]
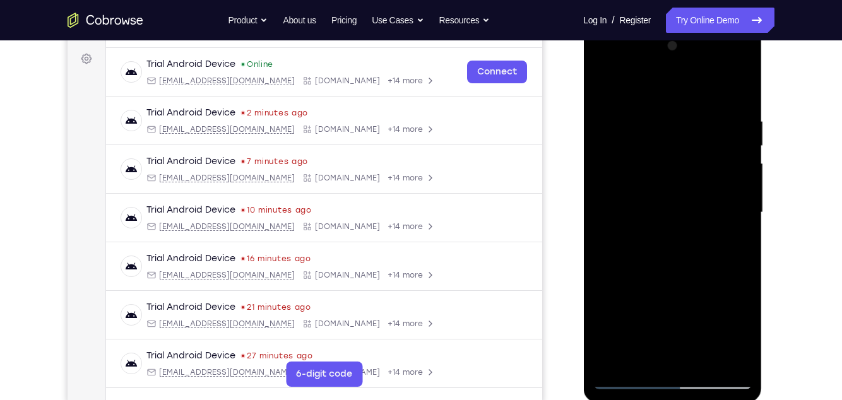
click at [721, 244] on div at bounding box center [671, 212] width 159 height 353
click at [732, 244] on div at bounding box center [671, 212] width 159 height 353
click at [735, 244] on div at bounding box center [671, 212] width 159 height 353
click at [732, 244] on div at bounding box center [671, 212] width 159 height 353
click at [735, 241] on div at bounding box center [671, 212] width 159 height 353
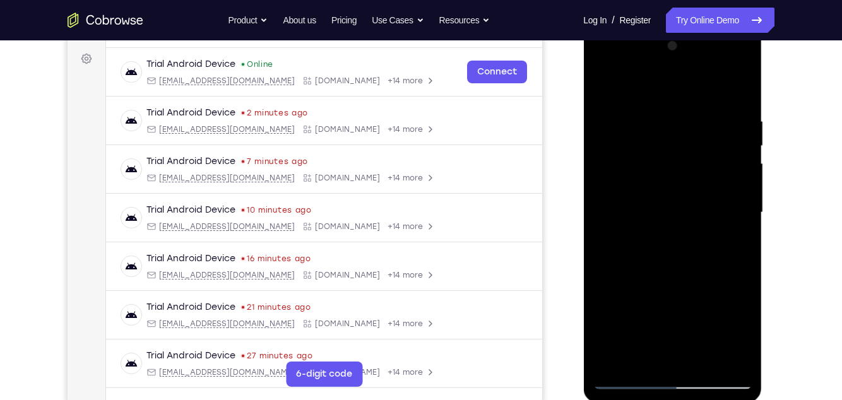
click at [734, 240] on div at bounding box center [671, 212] width 159 height 353
click at [735, 234] on div at bounding box center [671, 212] width 159 height 353
click at [733, 240] on div at bounding box center [671, 212] width 159 height 353
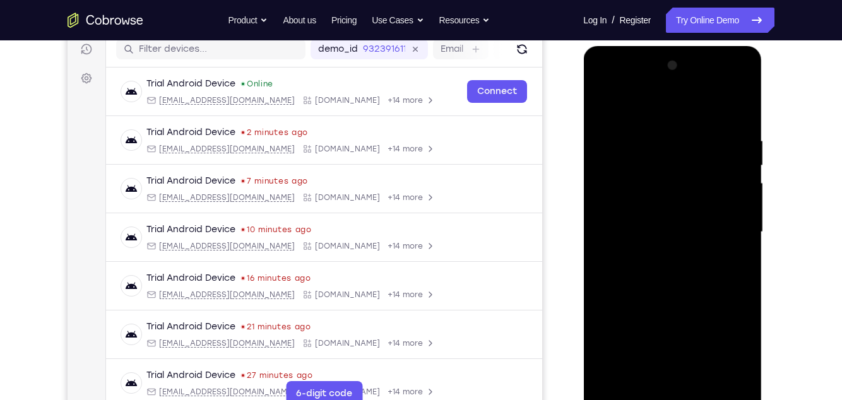
scroll to position [153, 0]
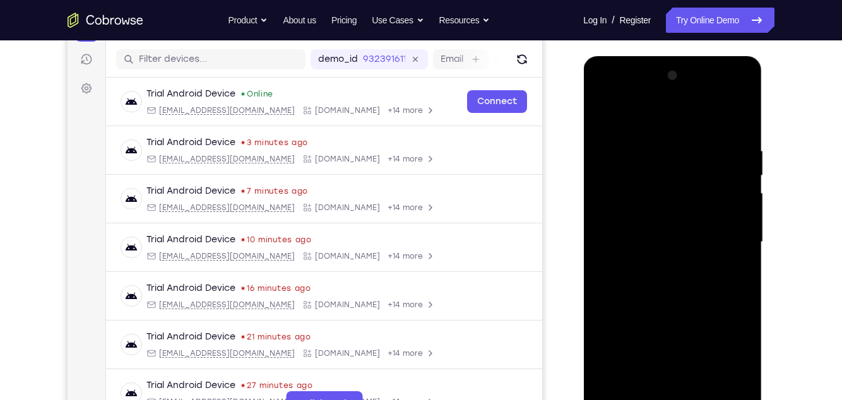
click at [722, 240] on div at bounding box center [671, 242] width 159 height 353
click at [726, 236] on div at bounding box center [671, 242] width 159 height 353
click at [726, 231] on div at bounding box center [671, 242] width 159 height 353
click at [729, 245] on div at bounding box center [671, 242] width 159 height 353
click at [733, 228] on div at bounding box center [671, 242] width 159 height 353
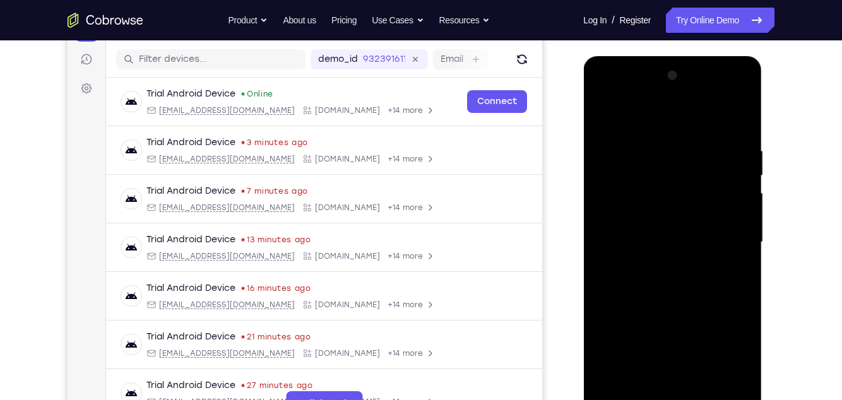
click at [731, 232] on div at bounding box center [671, 242] width 159 height 353
click at [734, 228] on div at bounding box center [671, 242] width 159 height 353
click at [729, 235] on div at bounding box center [671, 242] width 159 height 353
click at [733, 230] on div at bounding box center [671, 242] width 159 height 353
click at [730, 235] on div at bounding box center [671, 242] width 159 height 353
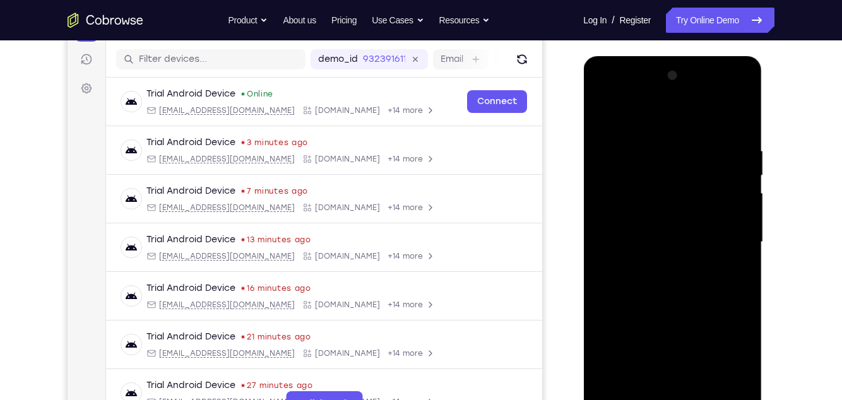
click at [734, 226] on div at bounding box center [671, 242] width 159 height 353
click at [729, 239] on div at bounding box center [671, 242] width 159 height 353
click at [726, 243] on div at bounding box center [671, 242] width 159 height 353
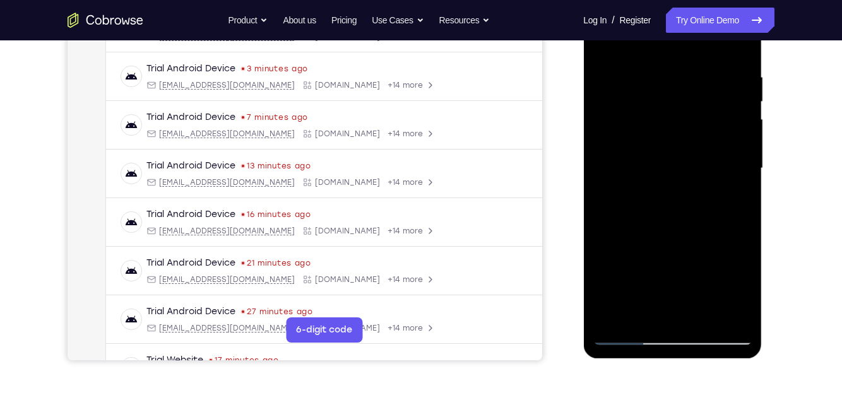
scroll to position [229, 0]
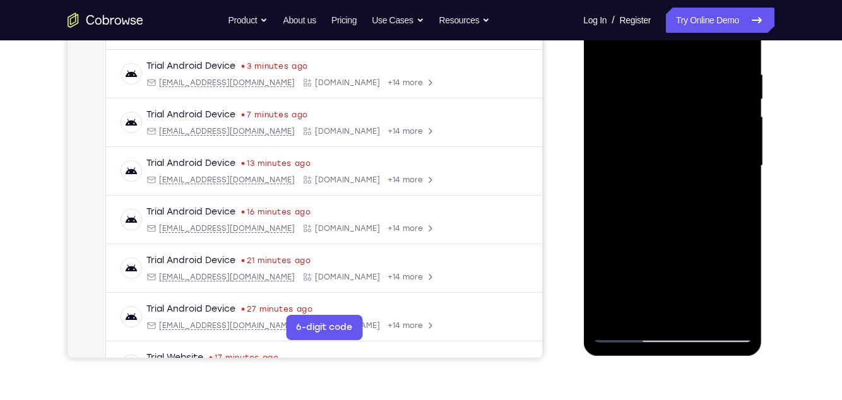
click at [615, 310] on div at bounding box center [671, 165] width 159 height 353
click at [688, 269] on div at bounding box center [671, 165] width 159 height 353
click at [741, 212] on div at bounding box center [671, 165] width 159 height 353
click at [740, 211] on div at bounding box center [671, 165] width 159 height 353
click at [740, 208] on div at bounding box center [671, 165] width 159 height 353
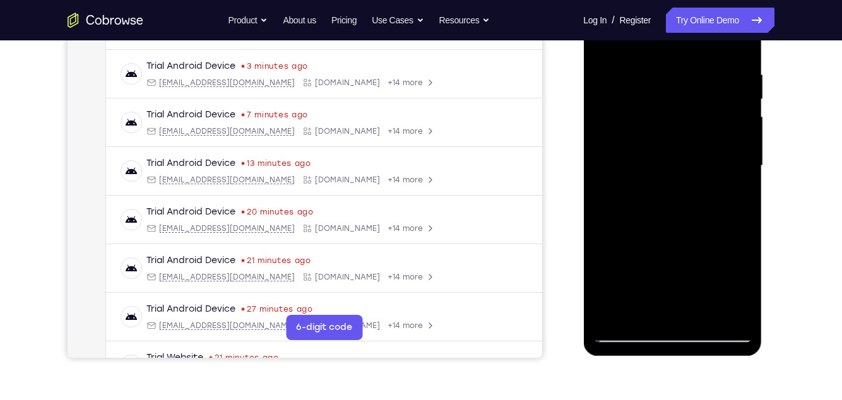
click at [741, 208] on div at bounding box center [671, 165] width 159 height 353
click at [739, 203] on div at bounding box center [671, 165] width 159 height 353
click at [743, 111] on div at bounding box center [671, 165] width 159 height 353
click at [743, 110] on div at bounding box center [671, 165] width 159 height 353
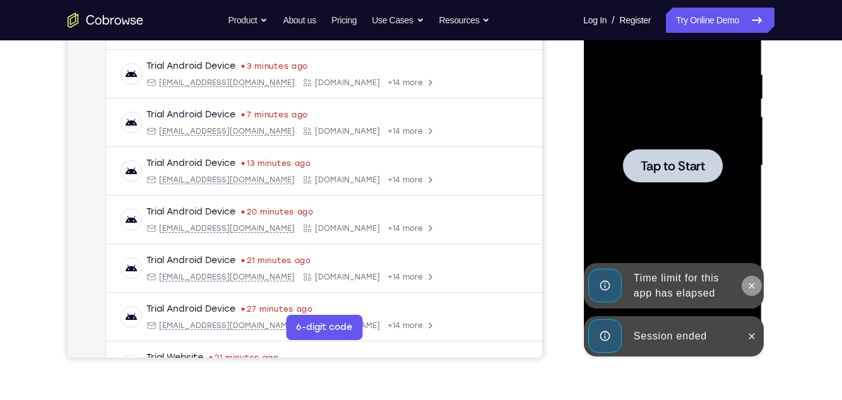
click at [744, 283] on button at bounding box center [751, 286] width 20 height 20
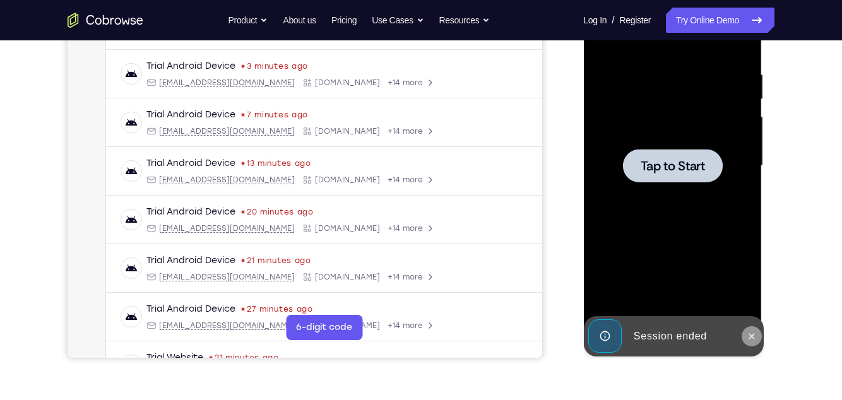
click at [753, 334] on icon at bounding box center [751, 336] width 10 height 10
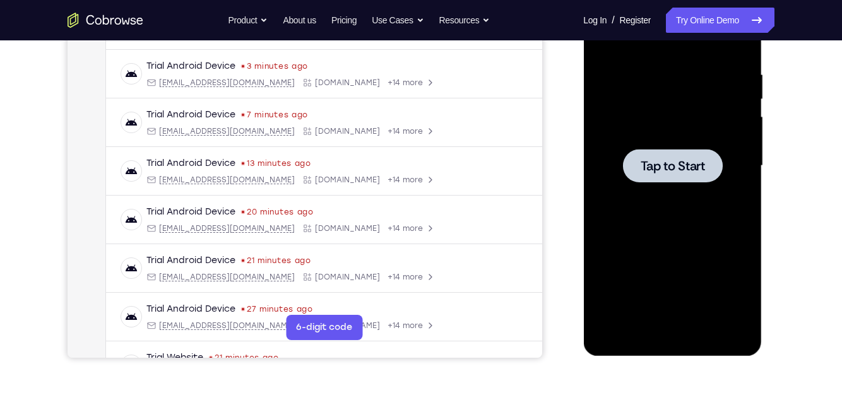
click at [709, 258] on div at bounding box center [671, 165] width 159 height 353
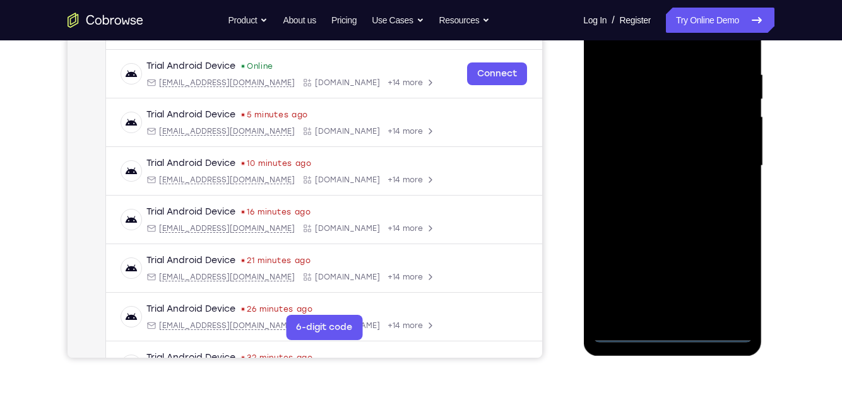
click at [669, 331] on div at bounding box center [671, 165] width 159 height 353
click at [725, 281] on div at bounding box center [671, 165] width 159 height 353
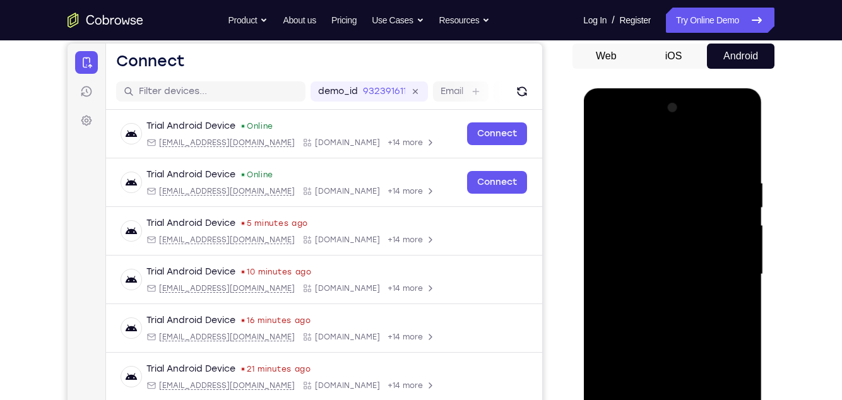
scroll to position [119, 0]
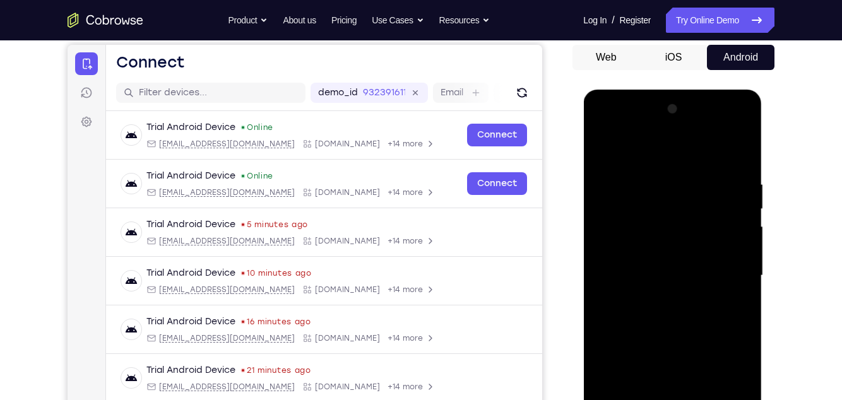
click at [660, 155] on div at bounding box center [671, 275] width 159 height 353
click at [729, 272] on div at bounding box center [671, 275] width 159 height 353
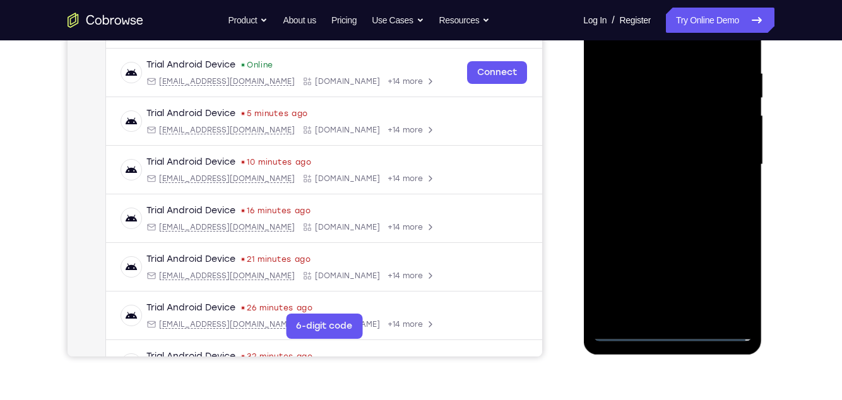
scroll to position [254, 0]
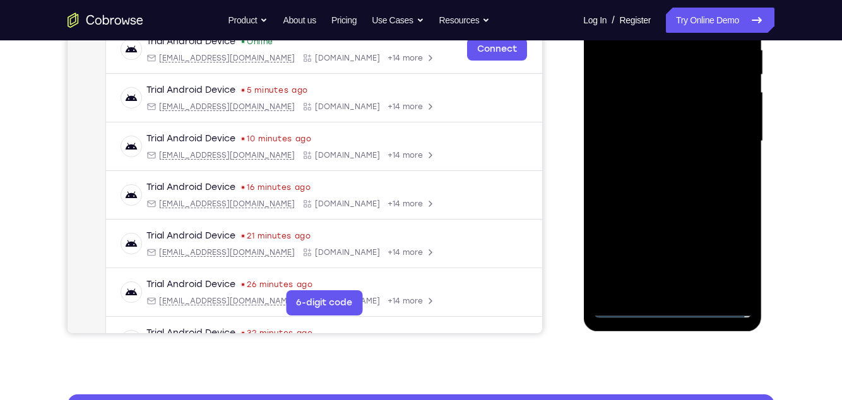
click at [657, 291] on div at bounding box center [671, 141] width 159 height 353
click at [719, 129] on div at bounding box center [671, 141] width 159 height 353
click at [694, 117] on div at bounding box center [671, 141] width 159 height 353
click at [700, 146] on div at bounding box center [671, 141] width 159 height 353
click at [697, 187] on div at bounding box center [671, 141] width 159 height 353
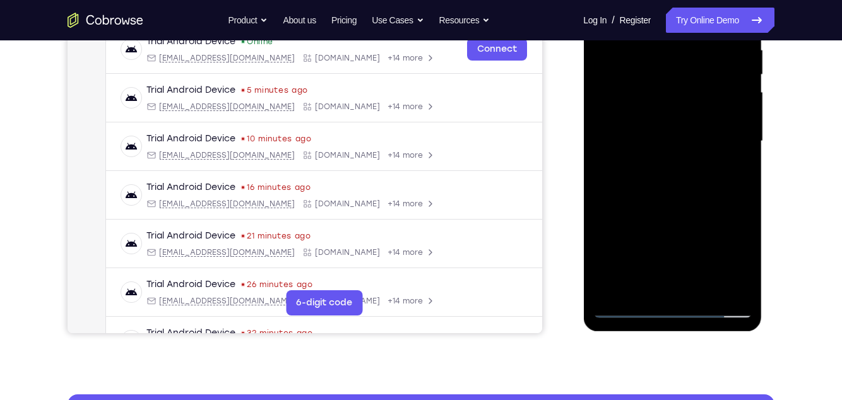
click at [699, 194] on div at bounding box center [671, 141] width 159 height 353
click at [746, 271] on div at bounding box center [671, 141] width 159 height 353
click at [741, 216] on div at bounding box center [671, 141] width 159 height 353
click at [741, 218] on div at bounding box center [671, 141] width 159 height 353
click at [740, 217] on div at bounding box center [671, 141] width 159 height 353
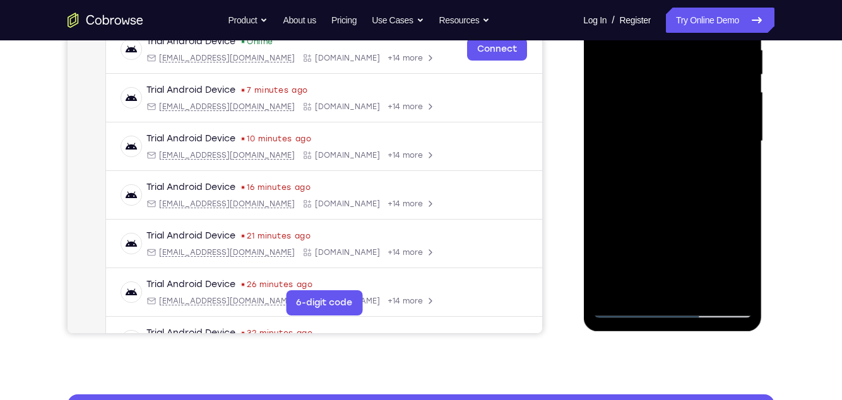
click at [744, 215] on div at bounding box center [671, 141] width 159 height 353
click at [740, 218] on div at bounding box center [671, 141] width 159 height 353
click at [740, 216] on div at bounding box center [671, 141] width 159 height 353
click at [743, 215] on div at bounding box center [671, 141] width 159 height 353
click at [747, 177] on div at bounding box center [671, 141] width 159 height 353
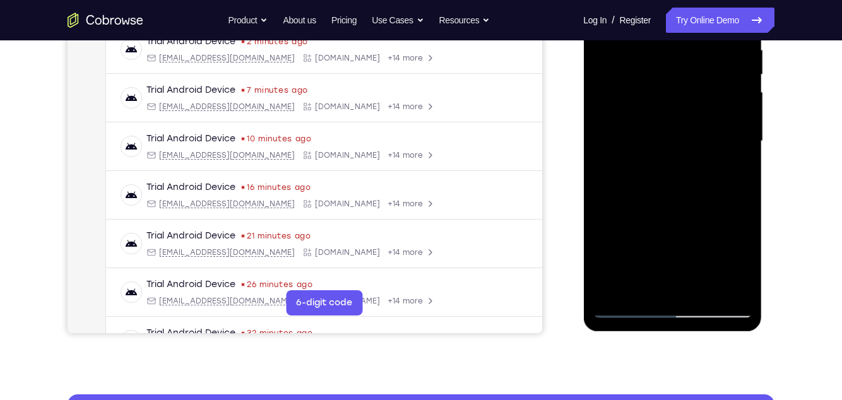
click at [635, 198] on div at bounding box center [671, 141] width 159 height 353
